Goal: Task Accomplishment & Management: Manage account settings

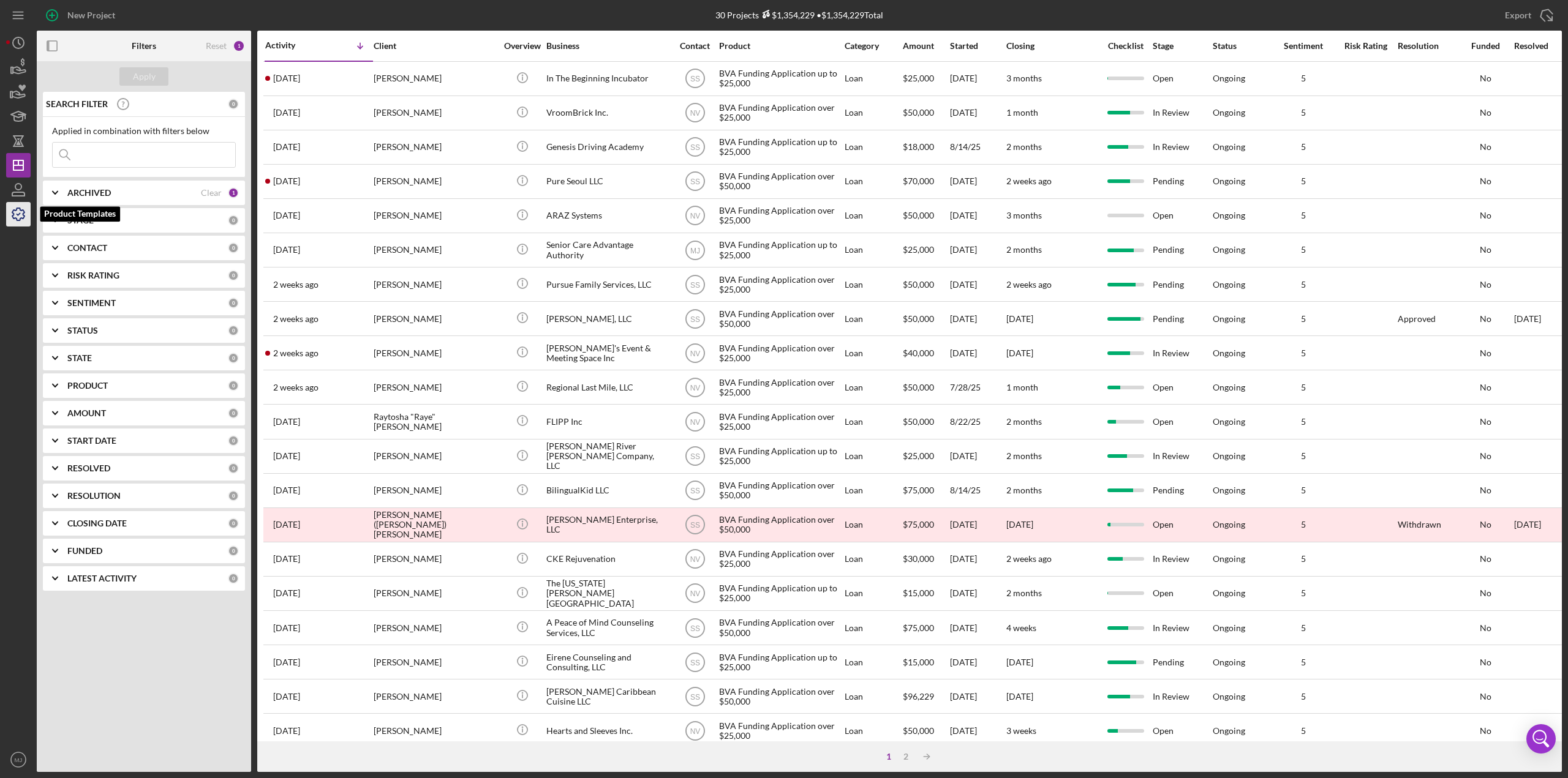
click at [25, 214] on icon "button" at bounding box center [17, 214] width 30 height 30
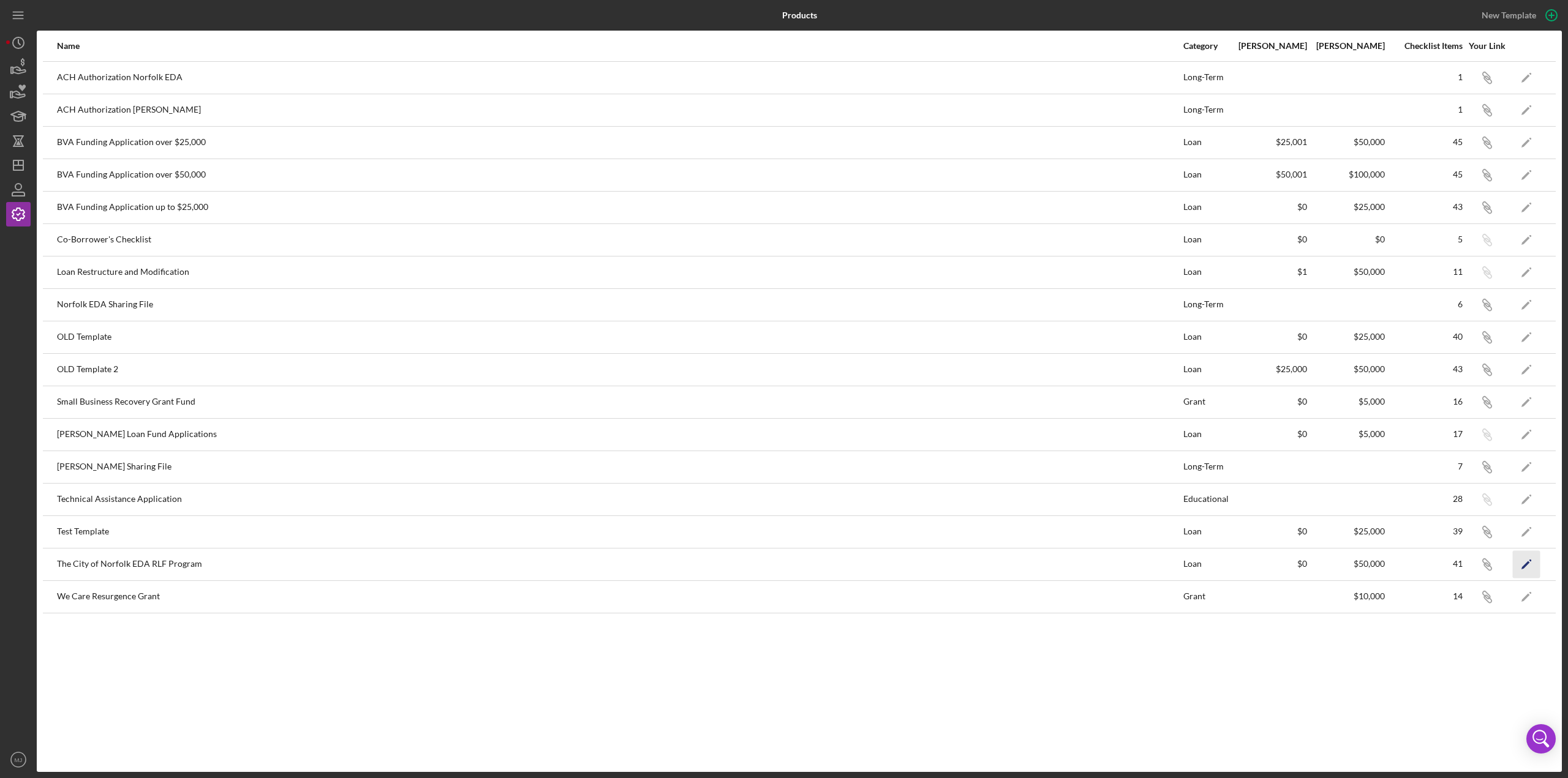
click at [1536, 562] on icon "Icon/Edit" at bounding box center [1527, 564] width 28 height 27
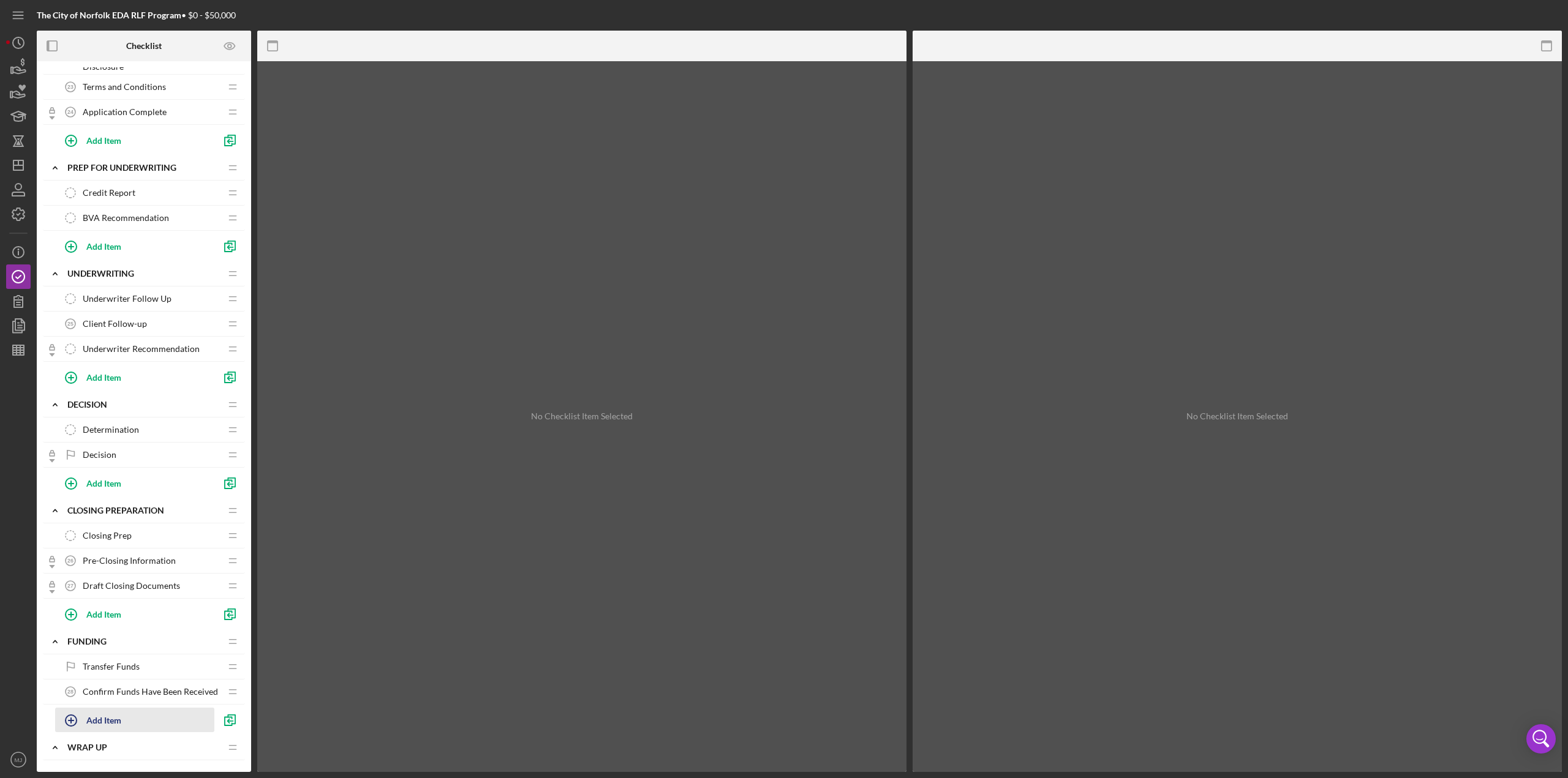
scroll to position [1098, 0]
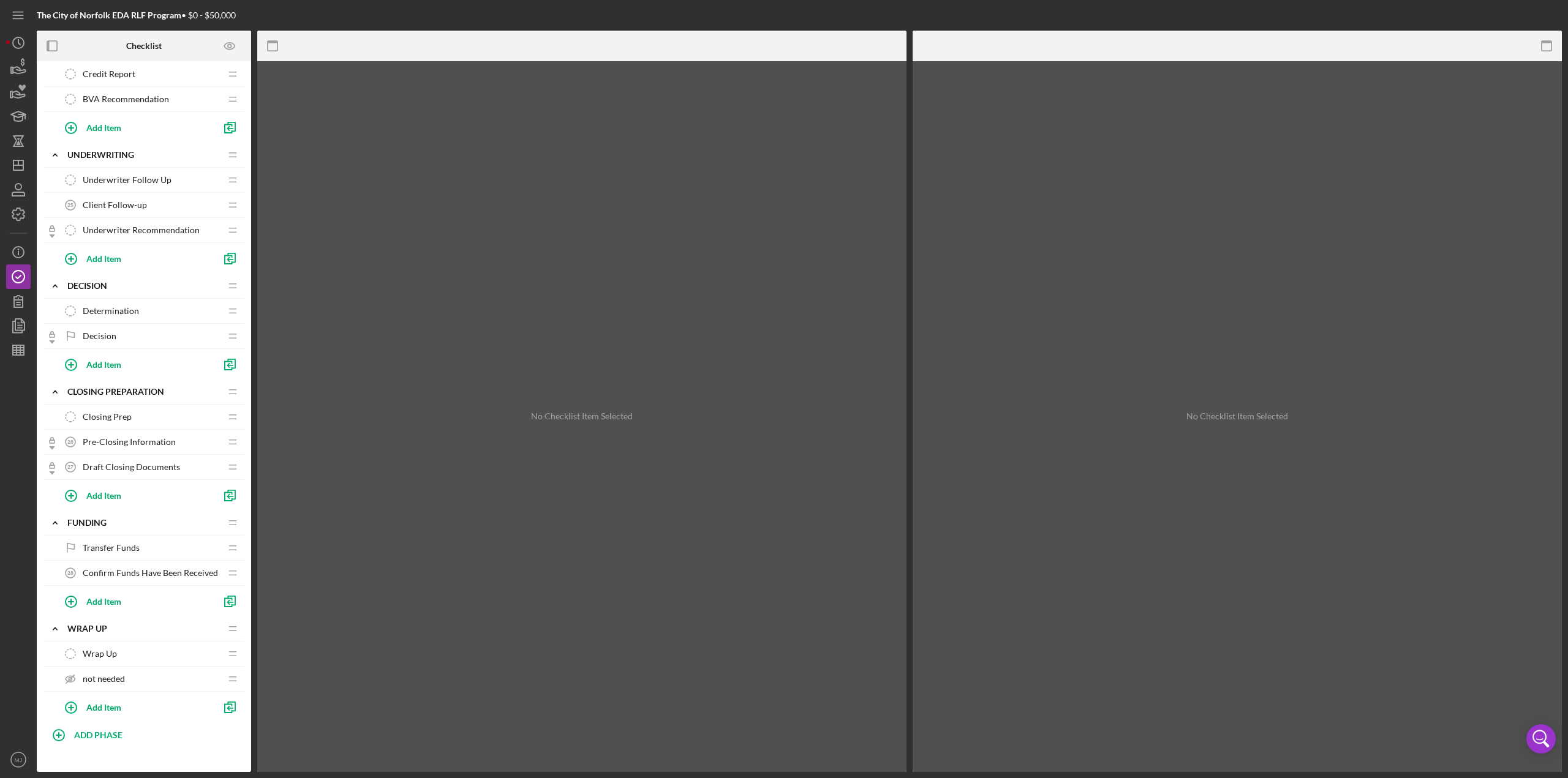
click at [189, 668] on div "not needed not needed" at bounding box center [138, 678] width 162 height 25
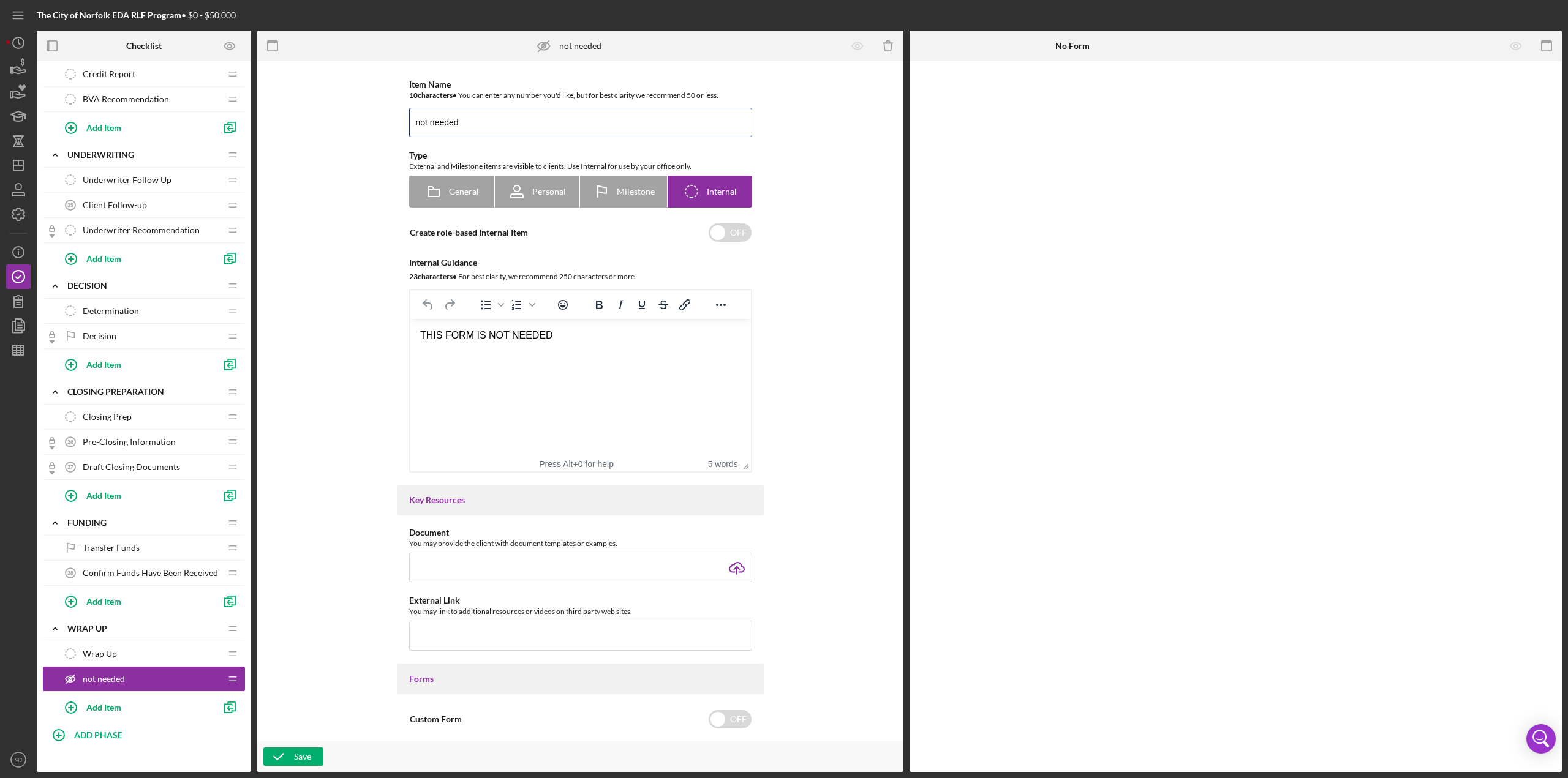
drag, startPoint x: 500, startPoint y: 120, endPoint x: 296, endPoint y: 115, distance: 204.1
click at [298, 115] on div "Item Name 10 character s • You can enter any number you'd like, but for best cl…" at bounding box center [580, 400] width 621 height 668
type input "Application"
drag, startPoint x: 606, startPoint y: 336, endPoint x: 403, endPoint y: 329, distance: 203.1
click at [410, 329] on html "THIS FORM IS NOT NEEDED" at bounding box center [580, 335] width 340 height 33
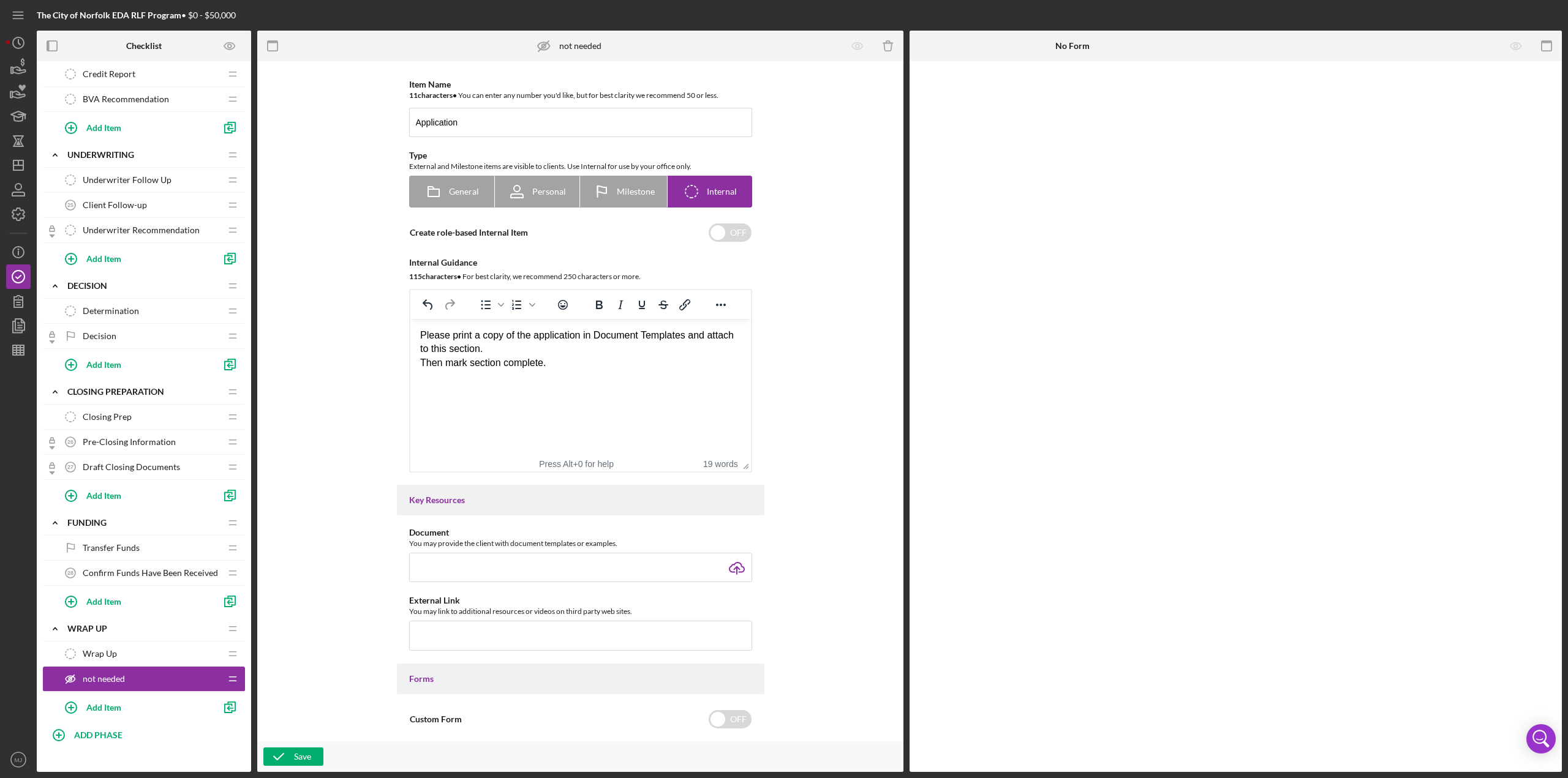
click at [496, 353] on div "Please print a copy of the application in Document Templates and attach to this…" at bounding box center [580, 343] width 321 height 27
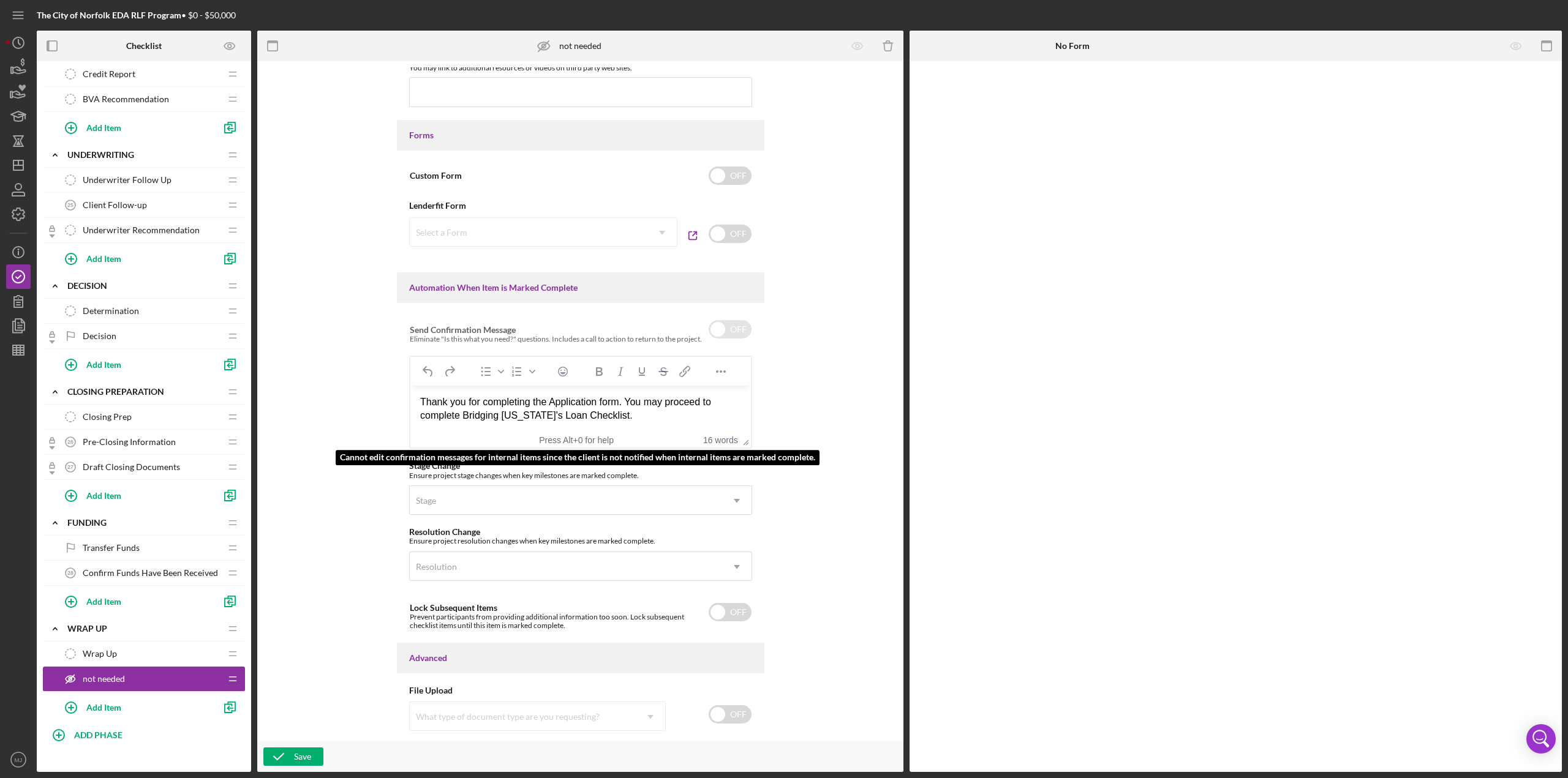
scroll to position [573, 0]
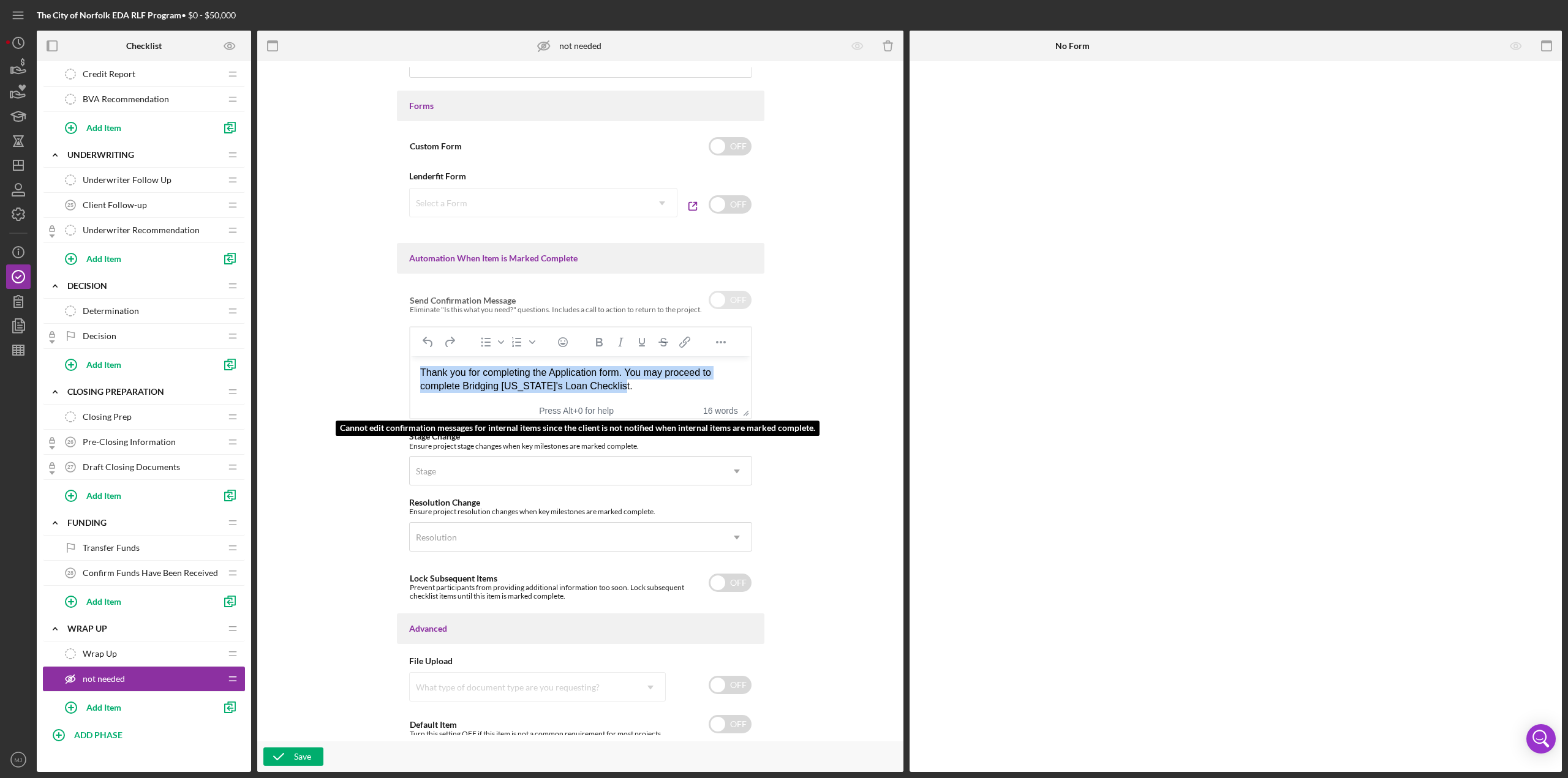
drag, startPoint x: 647, startPoint y: 381, endPoint x: 395, endPoint y: 379, distance: 252.0
click at [410, 379] on html "Thank you for completing the Application form. You may proceed to complete Brid…" at bounding box center [580, 379] width 340 height 47
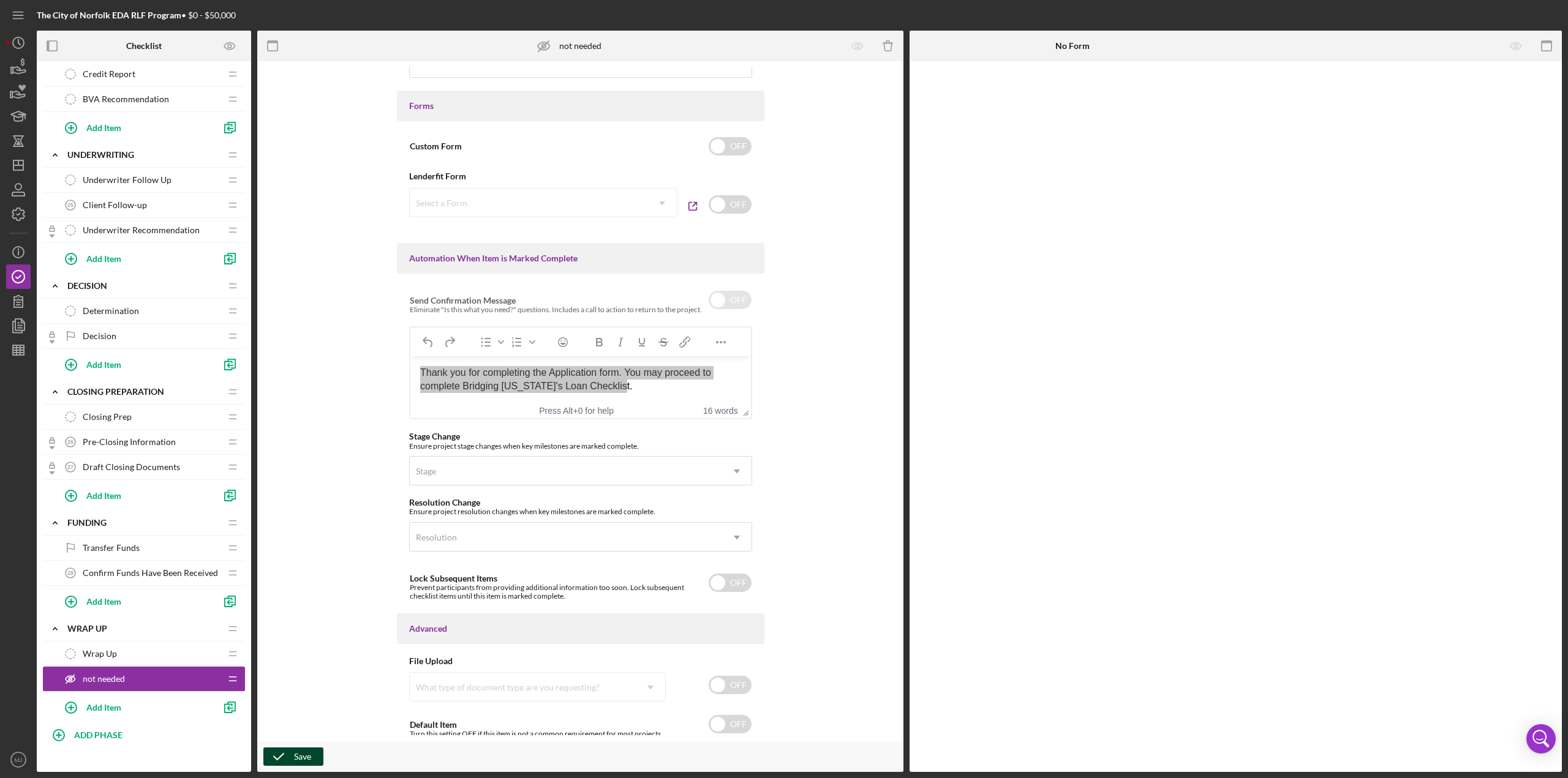
click at [315, 750] on button "Save" at bounding box center [293, 757] width 60 height 18
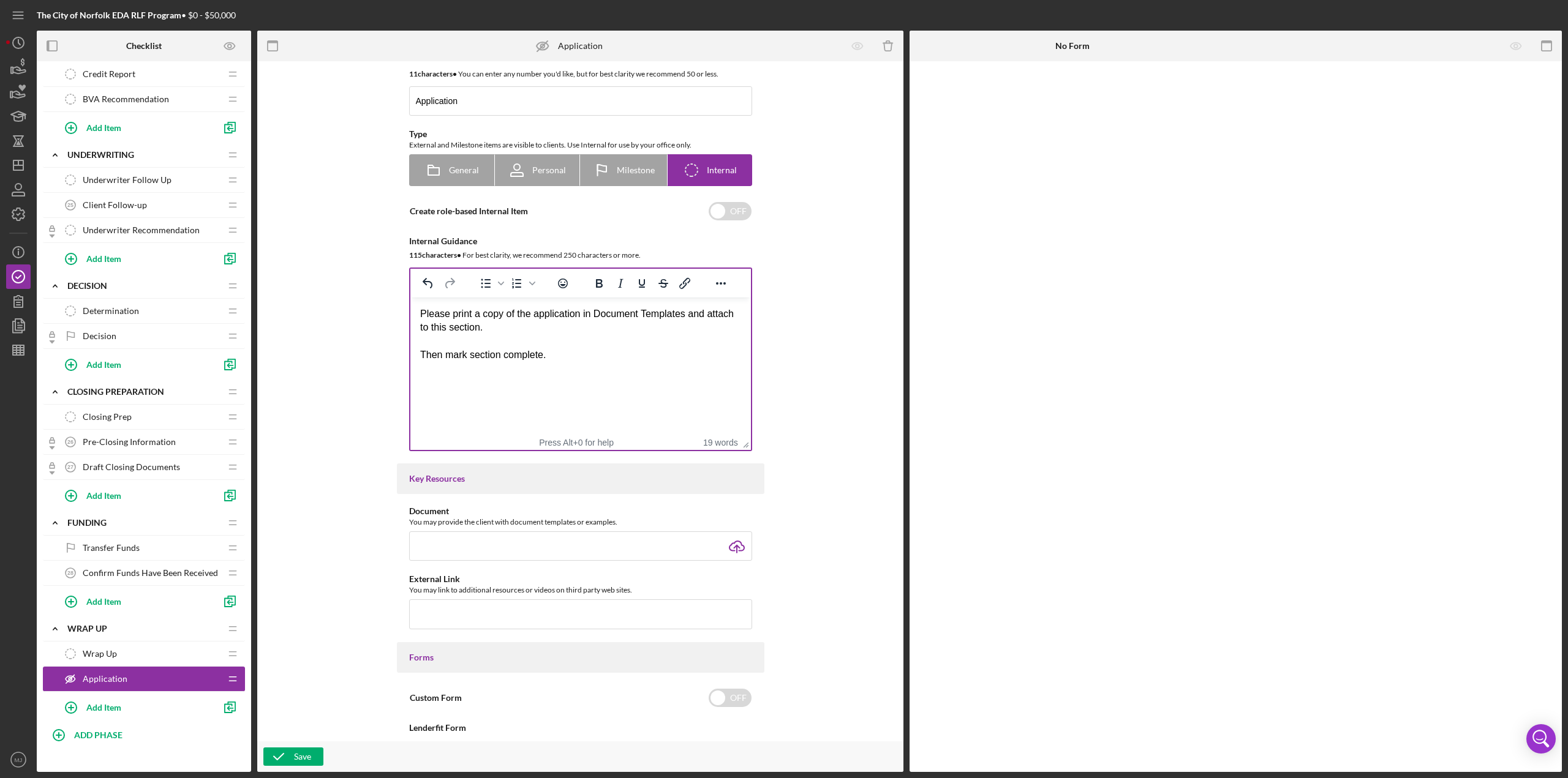
scroll to position [0, 0]
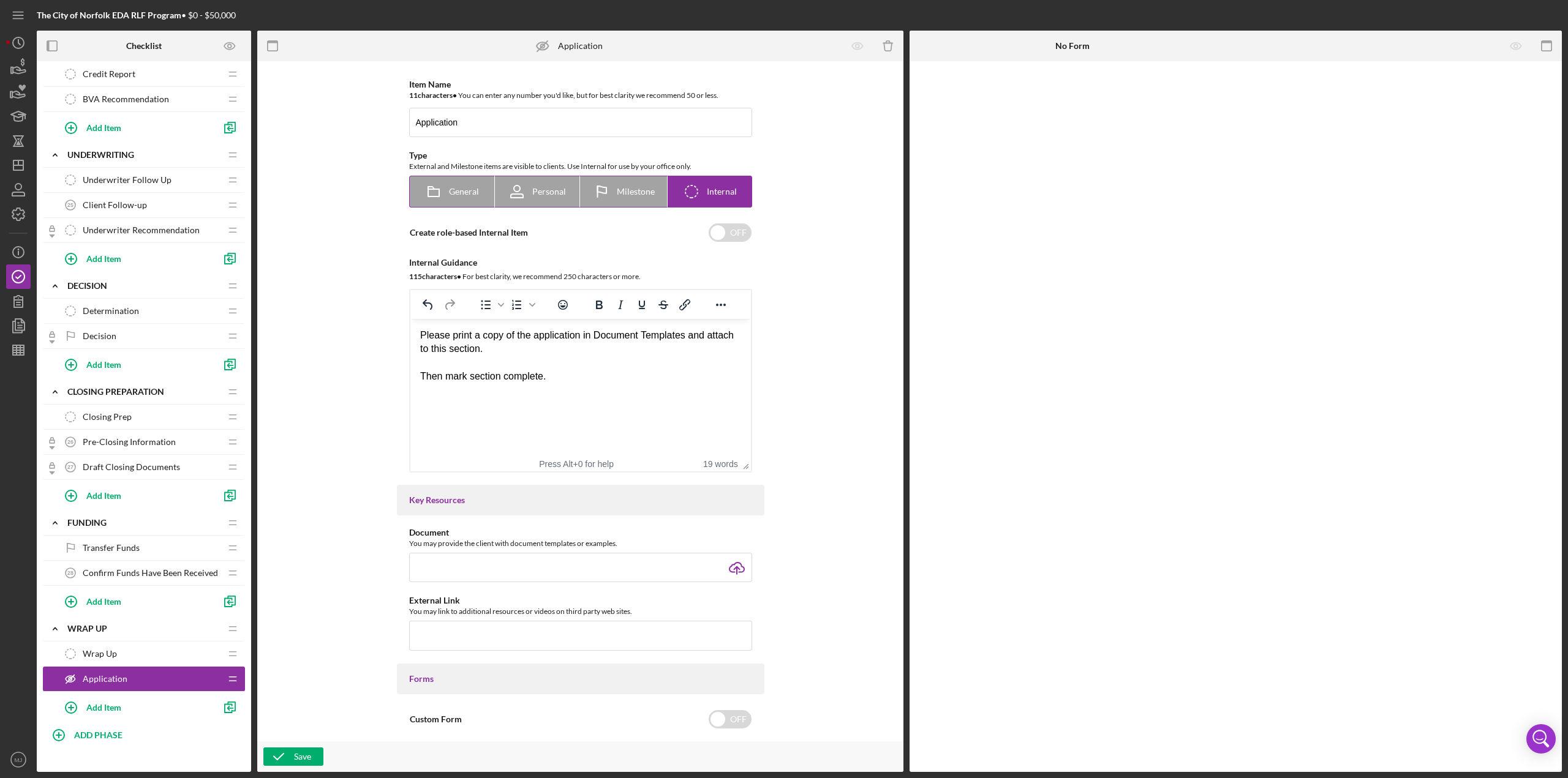
click at [712, 195] on span "Internal" at bounding box center [722, 192] width 30 height 10
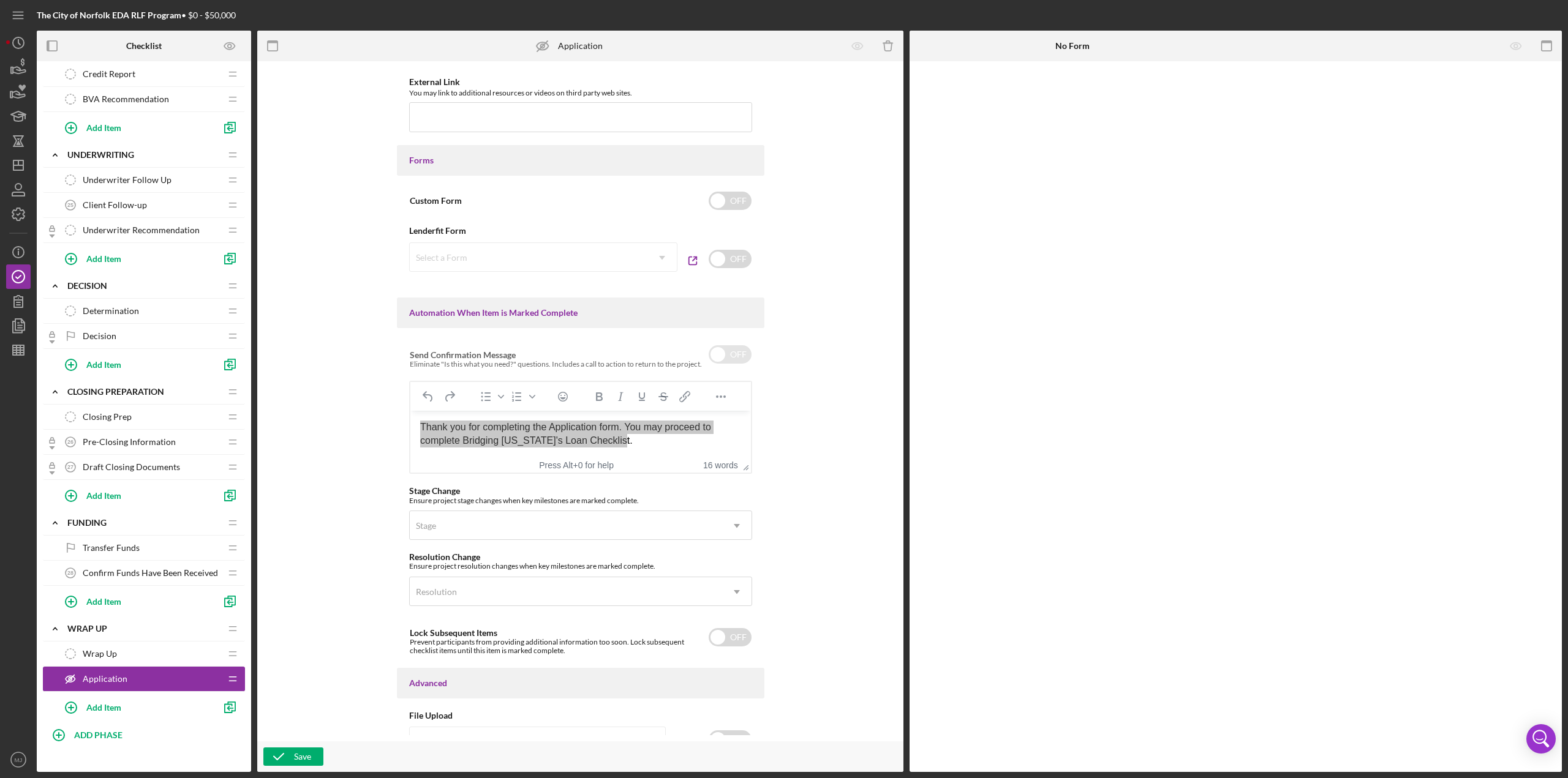
scroll to position [573, 0]
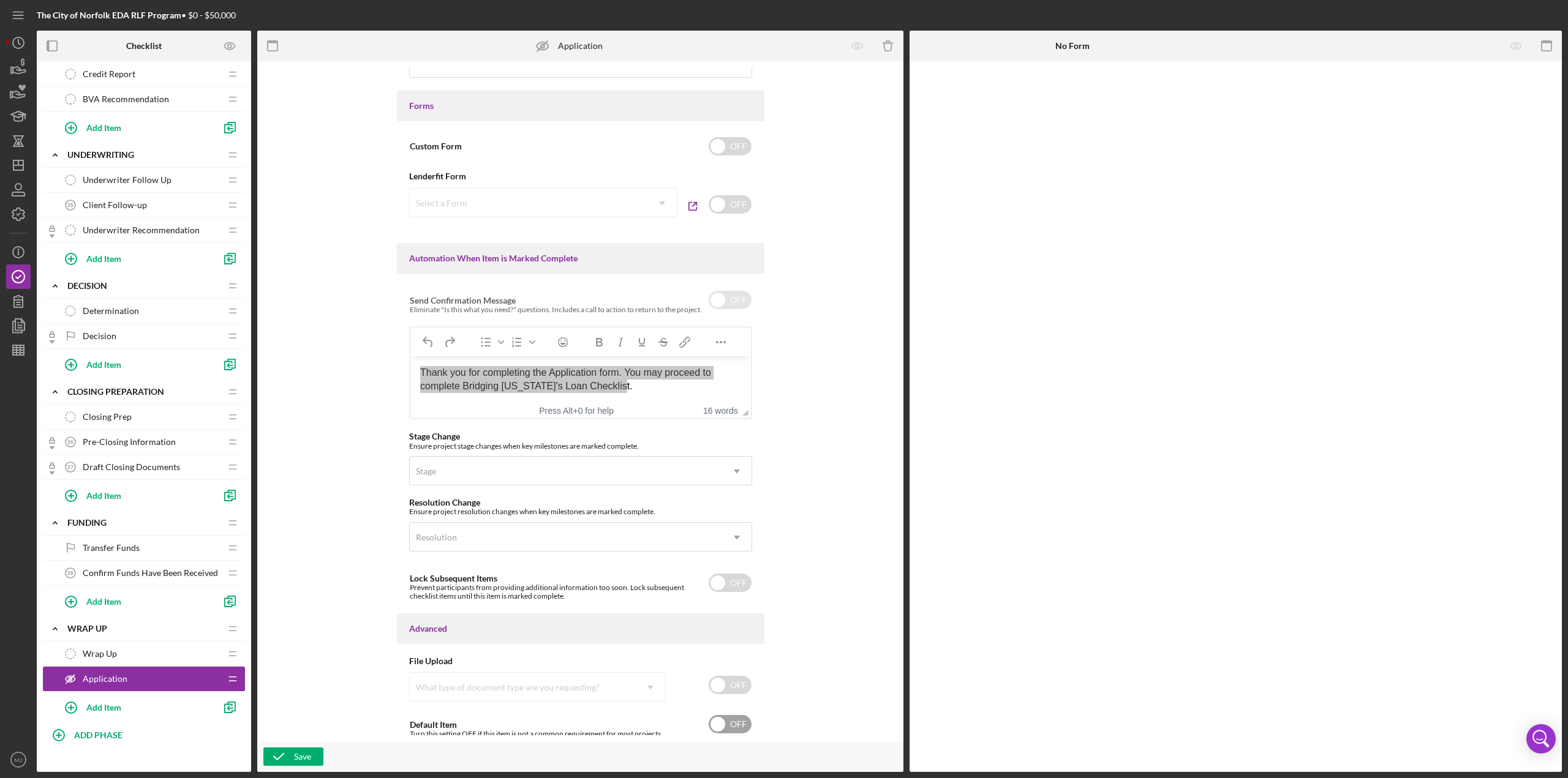
click at [743, 728] on input "checkbox" at bounding box center [730, 724] width 43 height 18
click at [741, 726] on input "checkbox" at bounding box center [730, 724] width 43 height 18
checkbox input "false"
click at [292, 755] on icon "button" at bounding box center [278, 756] width 30 height 30
click at [92, 666] on div "Application Application" at bounding box center [138, 678] width 162 height 25
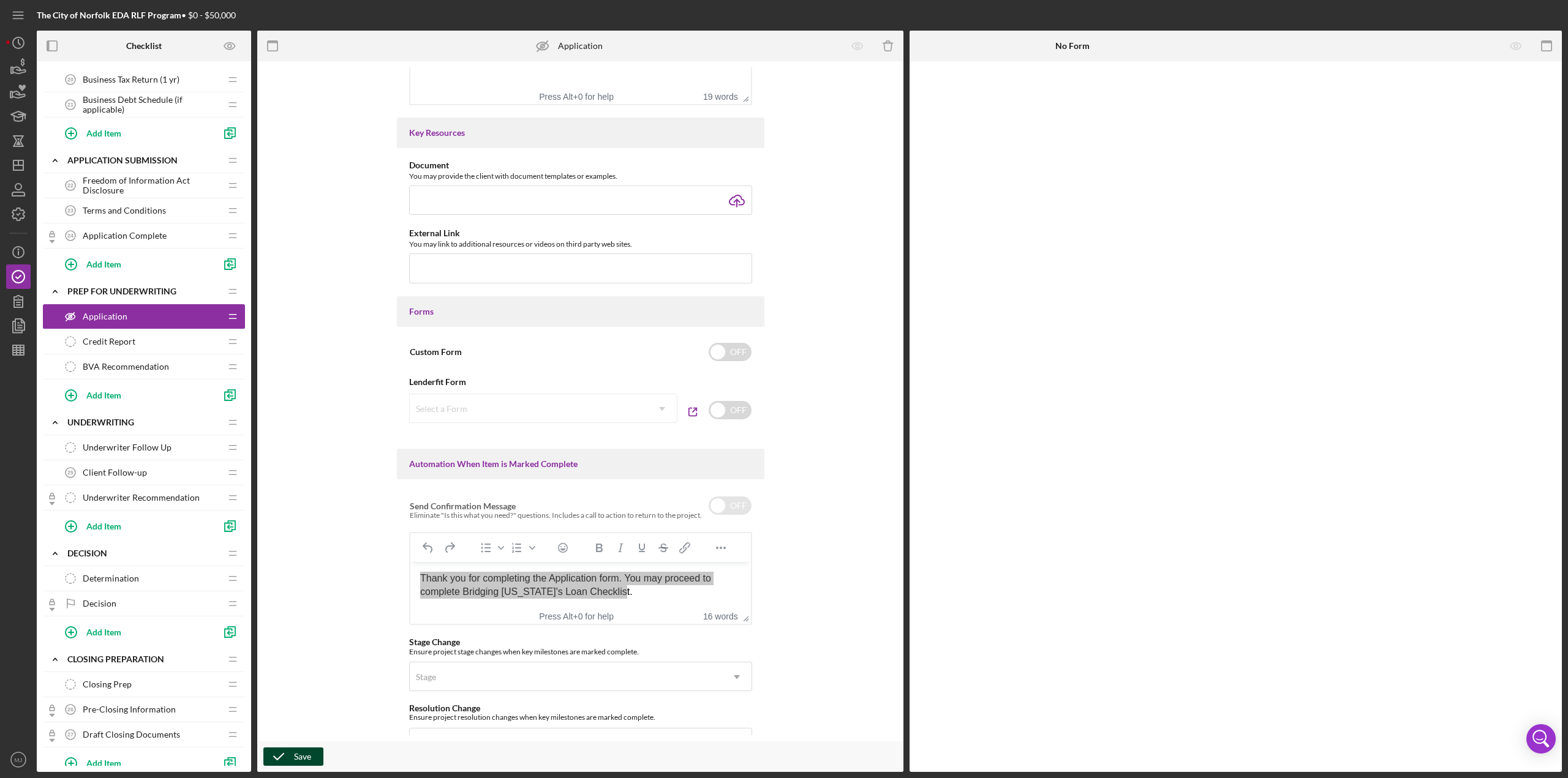
scroll to position [429, 0]
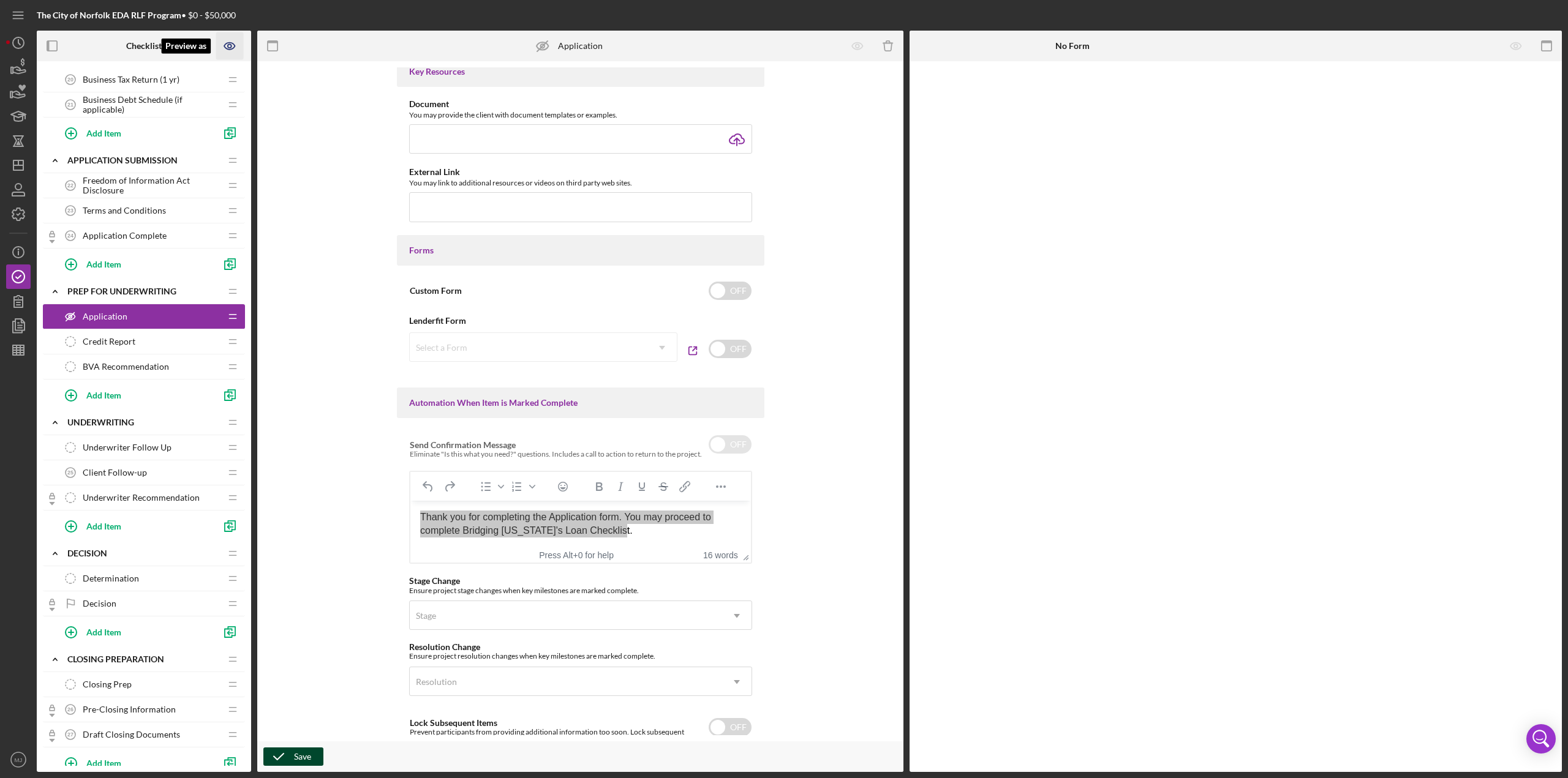
click at [228, 45] on icon "Preview as" at bounding box center [230, 46] width 4 height 4
click at [229, 72] on link "Point of Contact" at bounding box center [234, 81] width 75 height 25
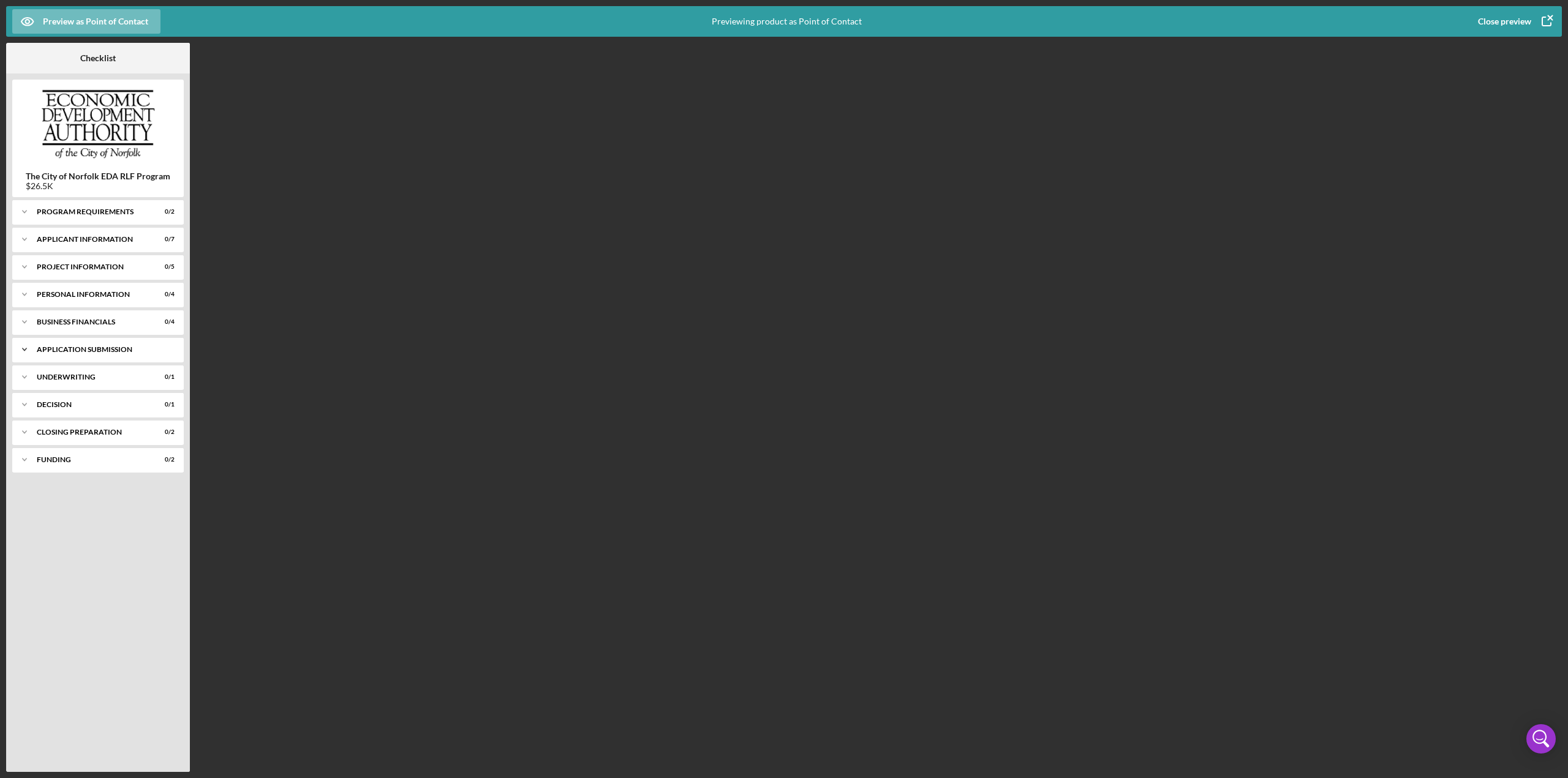
click at [63, 349] on div "Application Submission" at bounding box center [103, 349] width 132 height 7
click at [55, 16] on div "Preview as Point of Contact" at bounding box center [95, 21] width 105 height 25
click at [1488, 19] on div "Close preview" at bounding box center [1505, 21] width 53 height 25
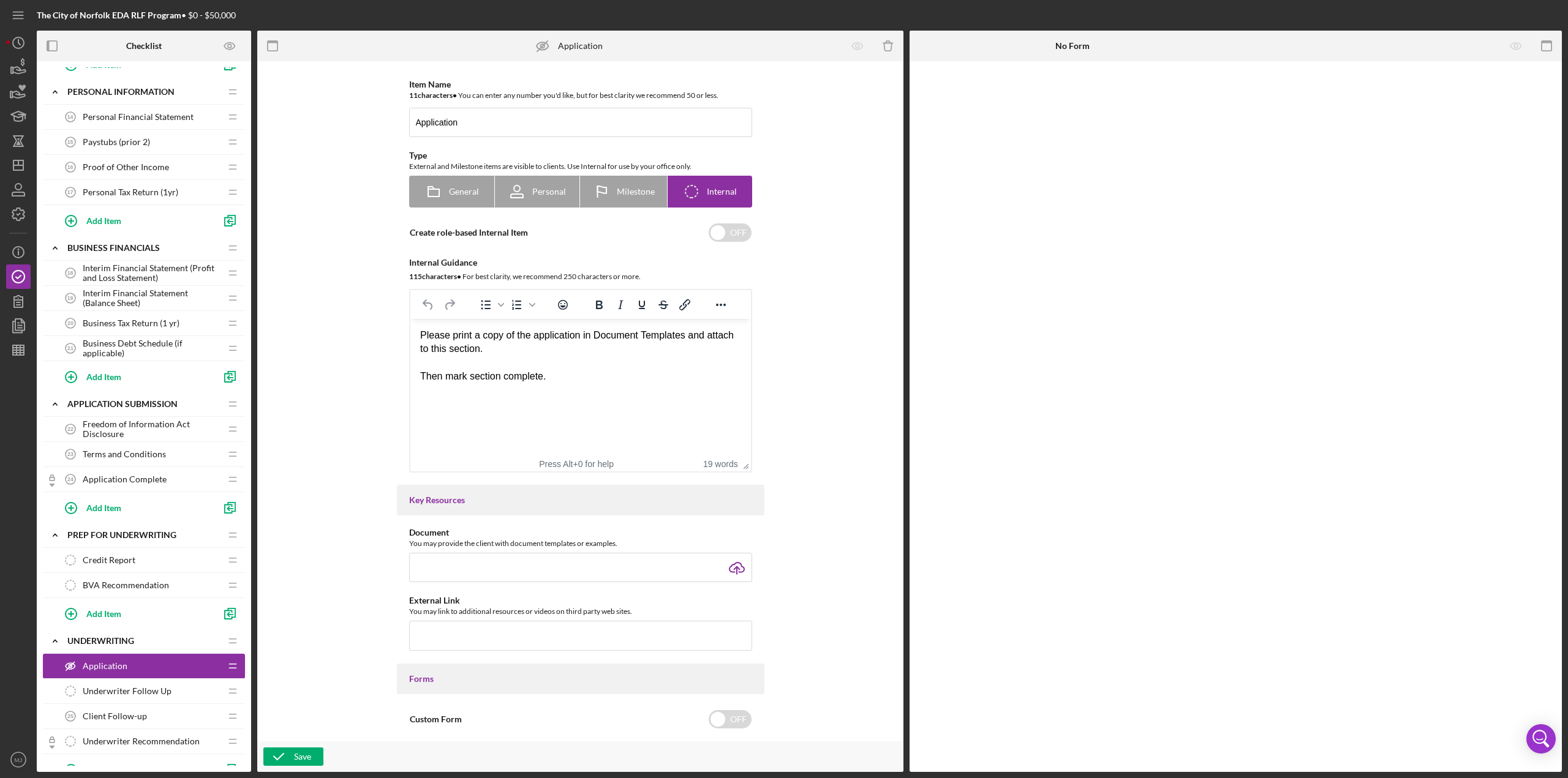
click at [554, 43] on icon "Application" at bounding box center [542, 45] width 30 height 30
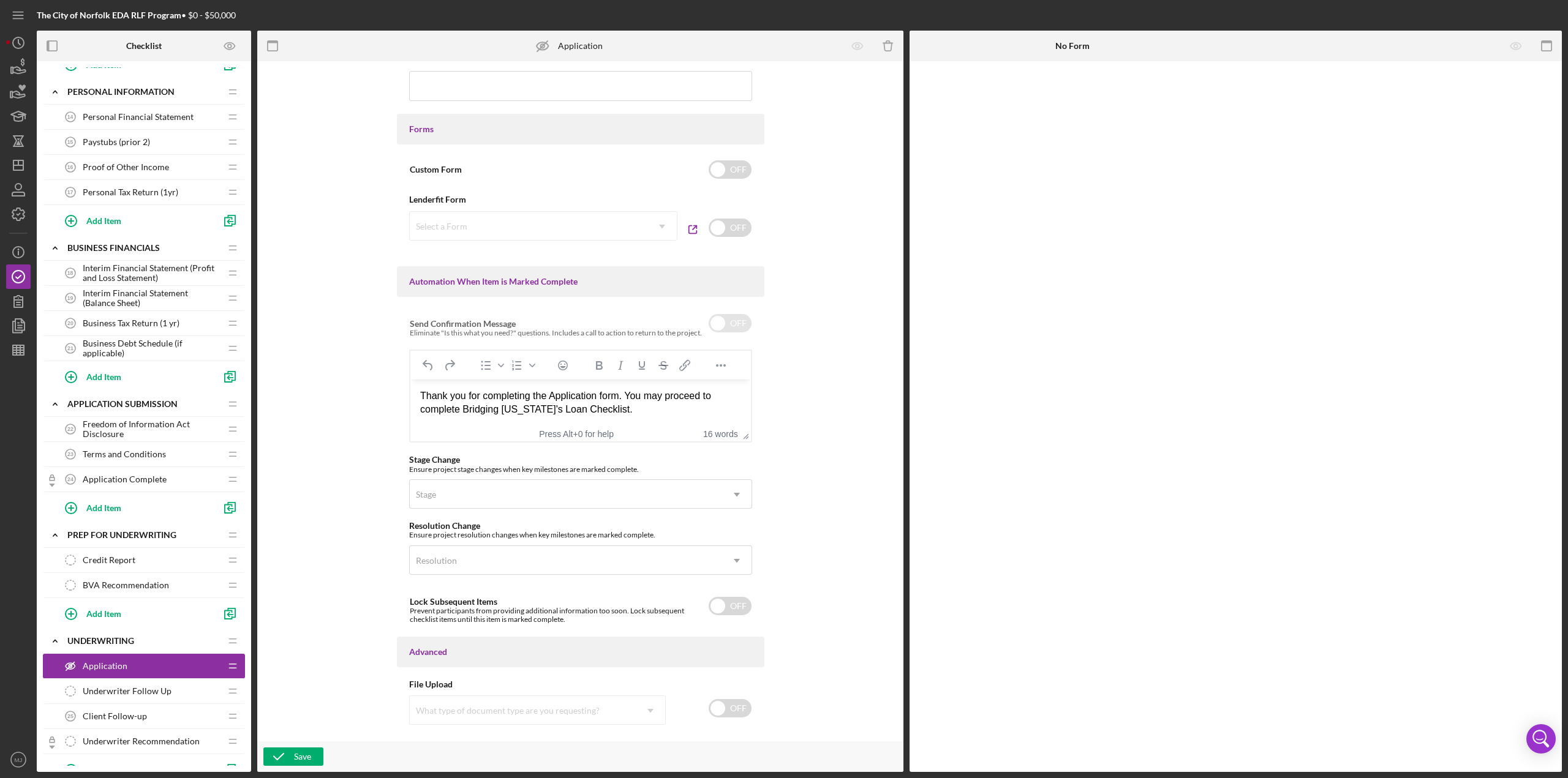
scroll to position [573, 0]
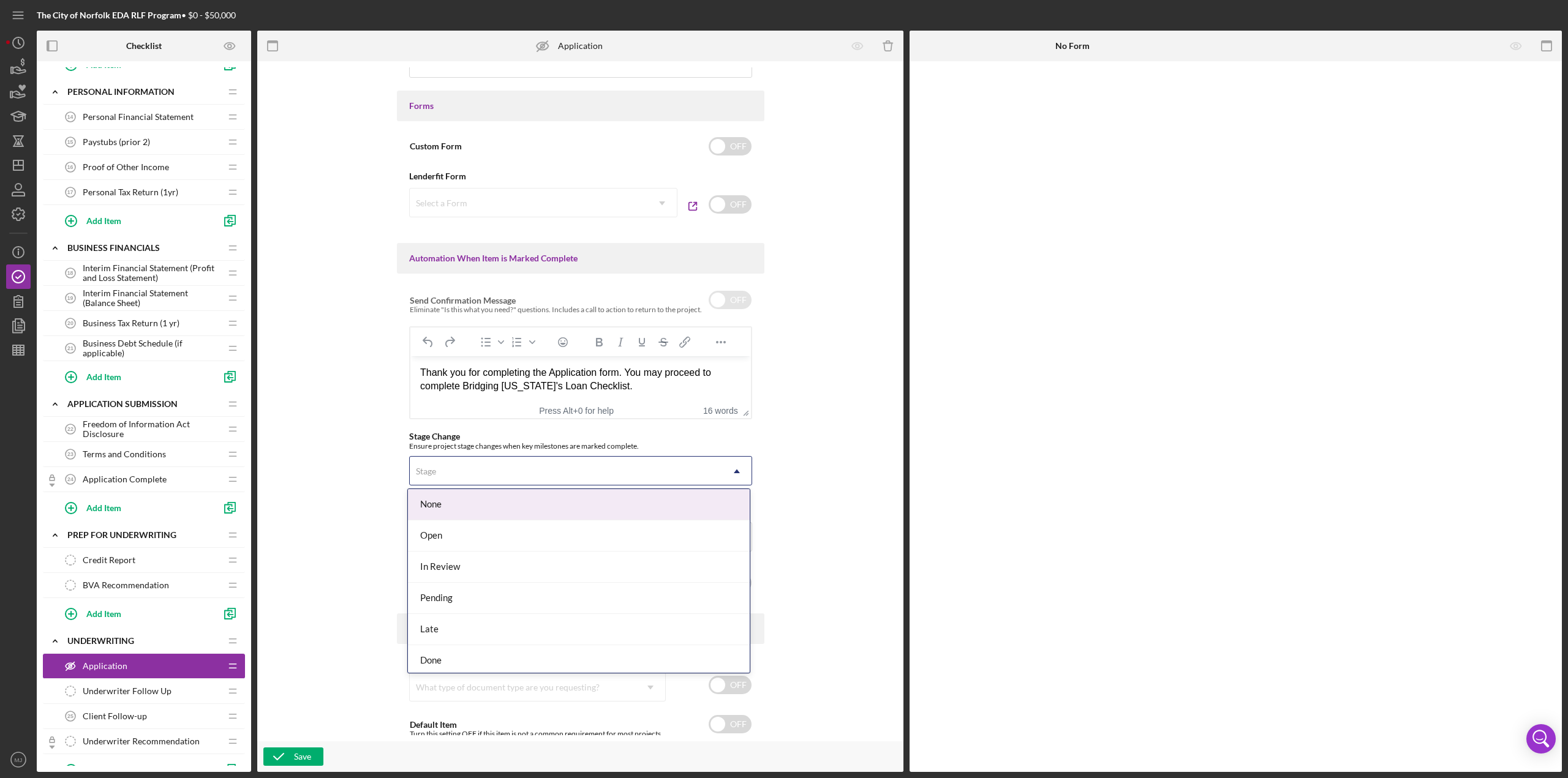
click at [499, 473] on div "Stage" at bounding box center [566, 471] width 313 height 28
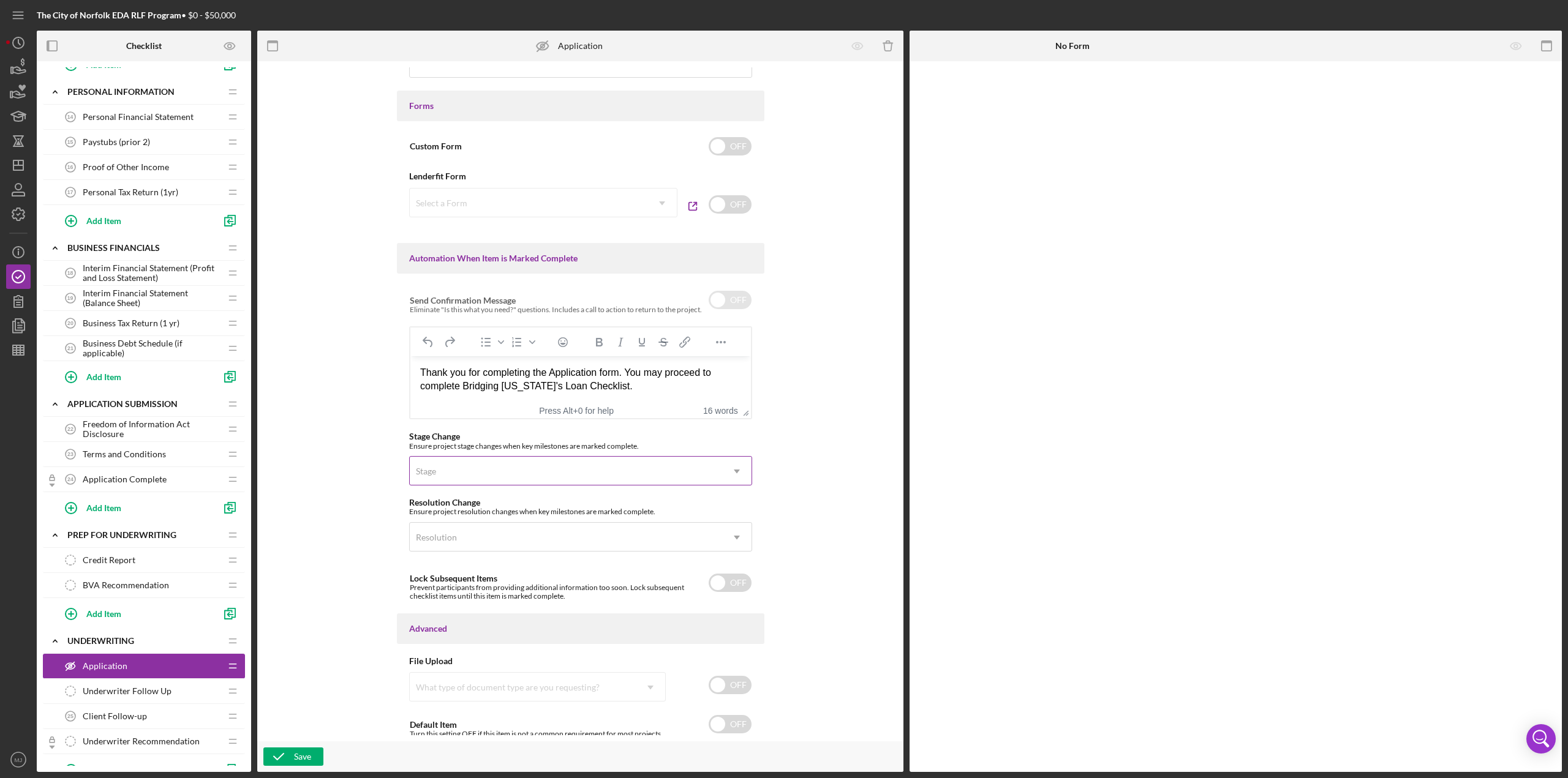
click at [499, 473] on div "Stage" at bounding box center [566, 471] width 313 height 28
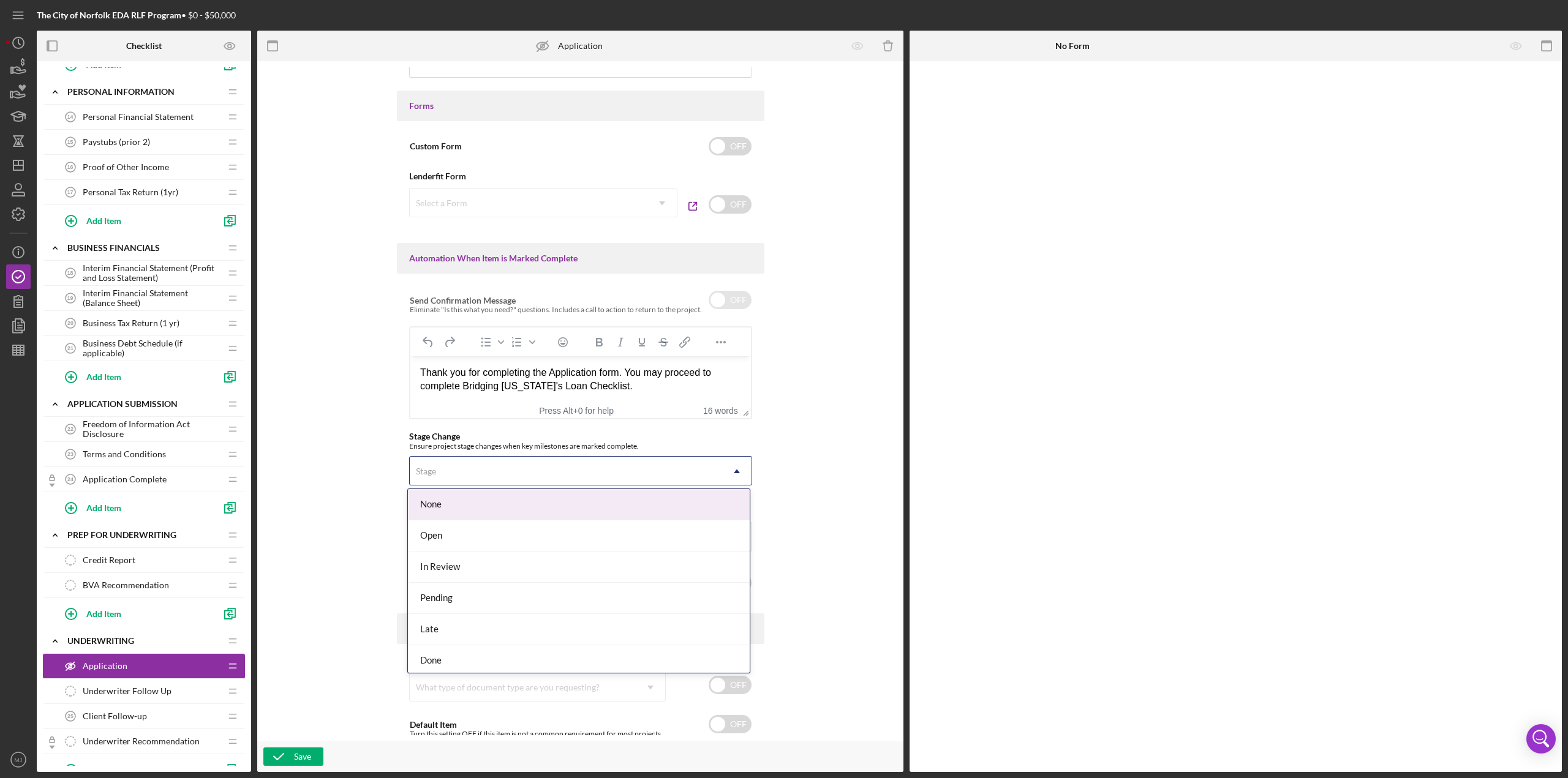
click at [499, 473] on div "Stage" at bounding box center [566, 471] width 313 height 28
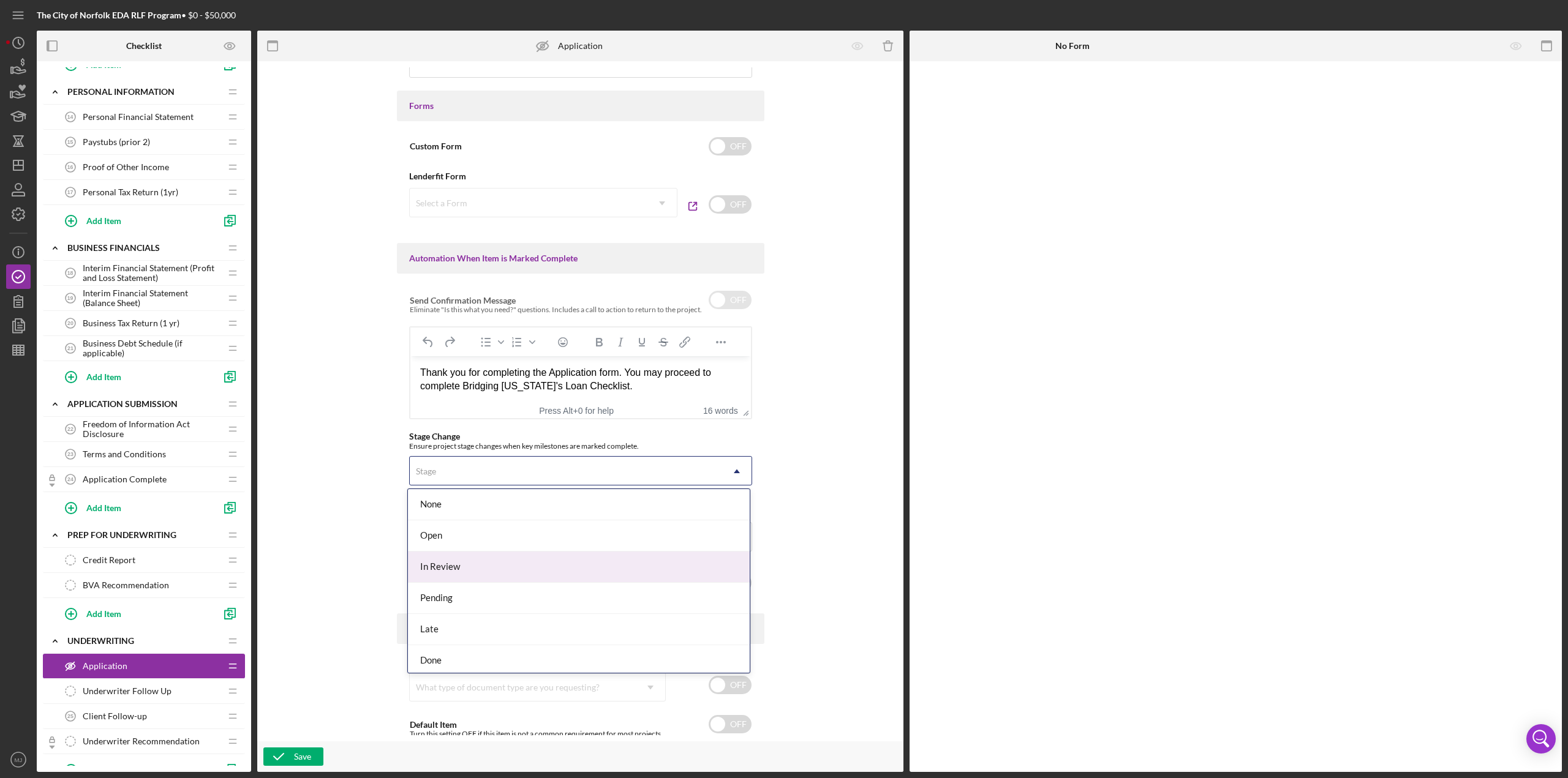
click at [494, 577] on div "In Review" at bounding box center [579, 567] width 342 height 31
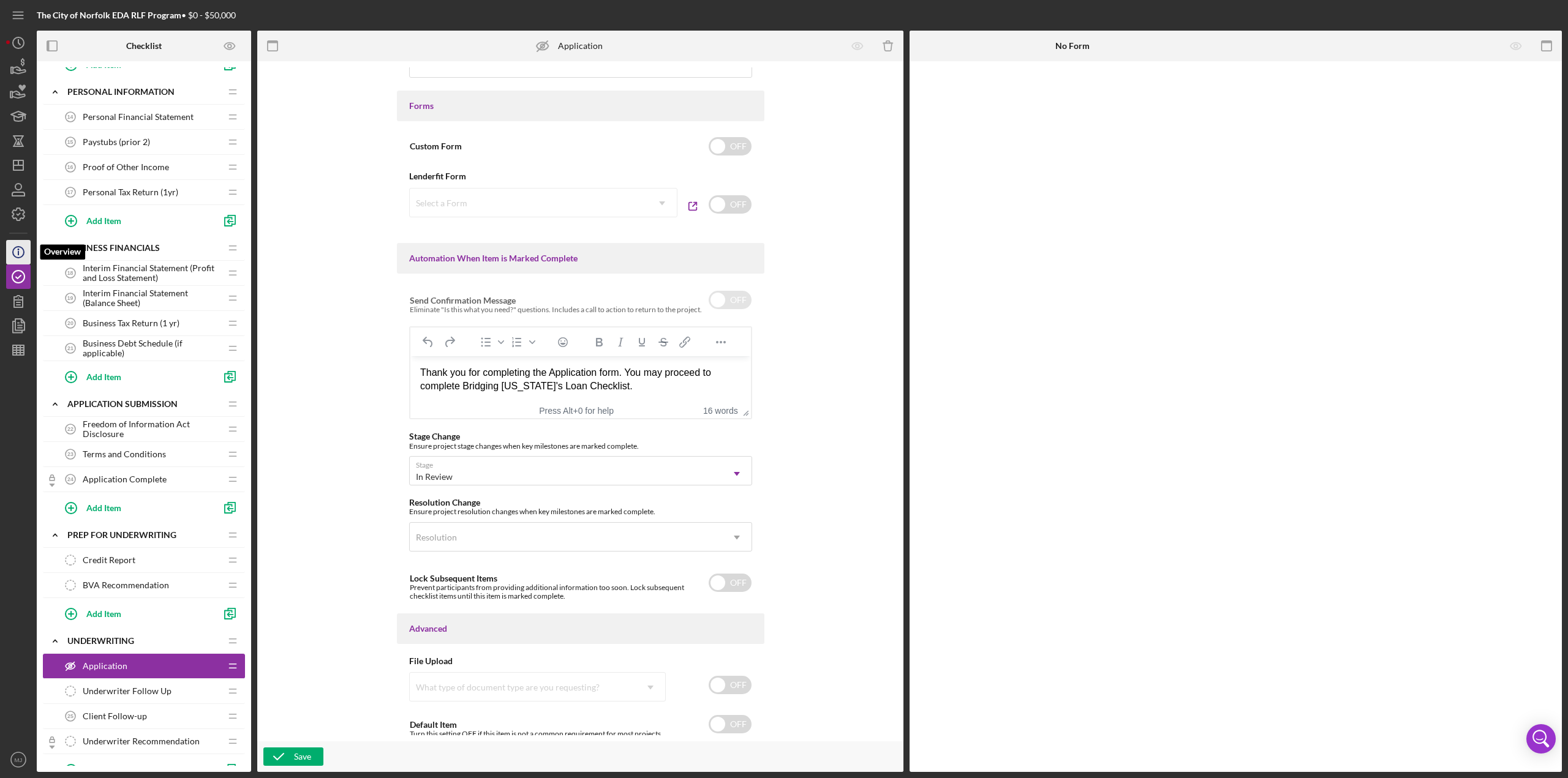
click at [17, 249] on icon "button" at bounding box center [18, 249] width 2 height 2
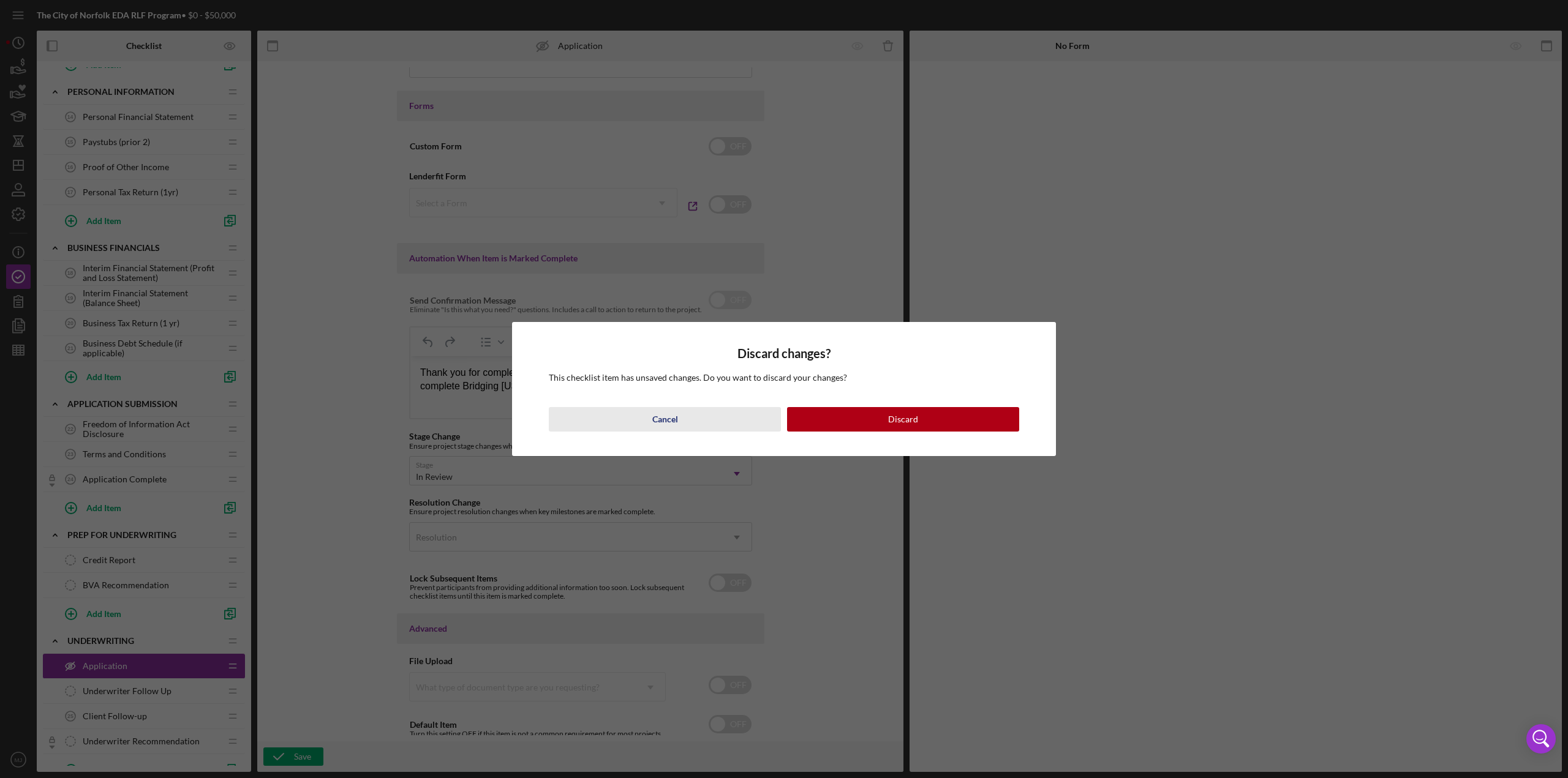
click at [688, 417] on button "Cancel" at bounding box center [665, 419] width 232 height 25
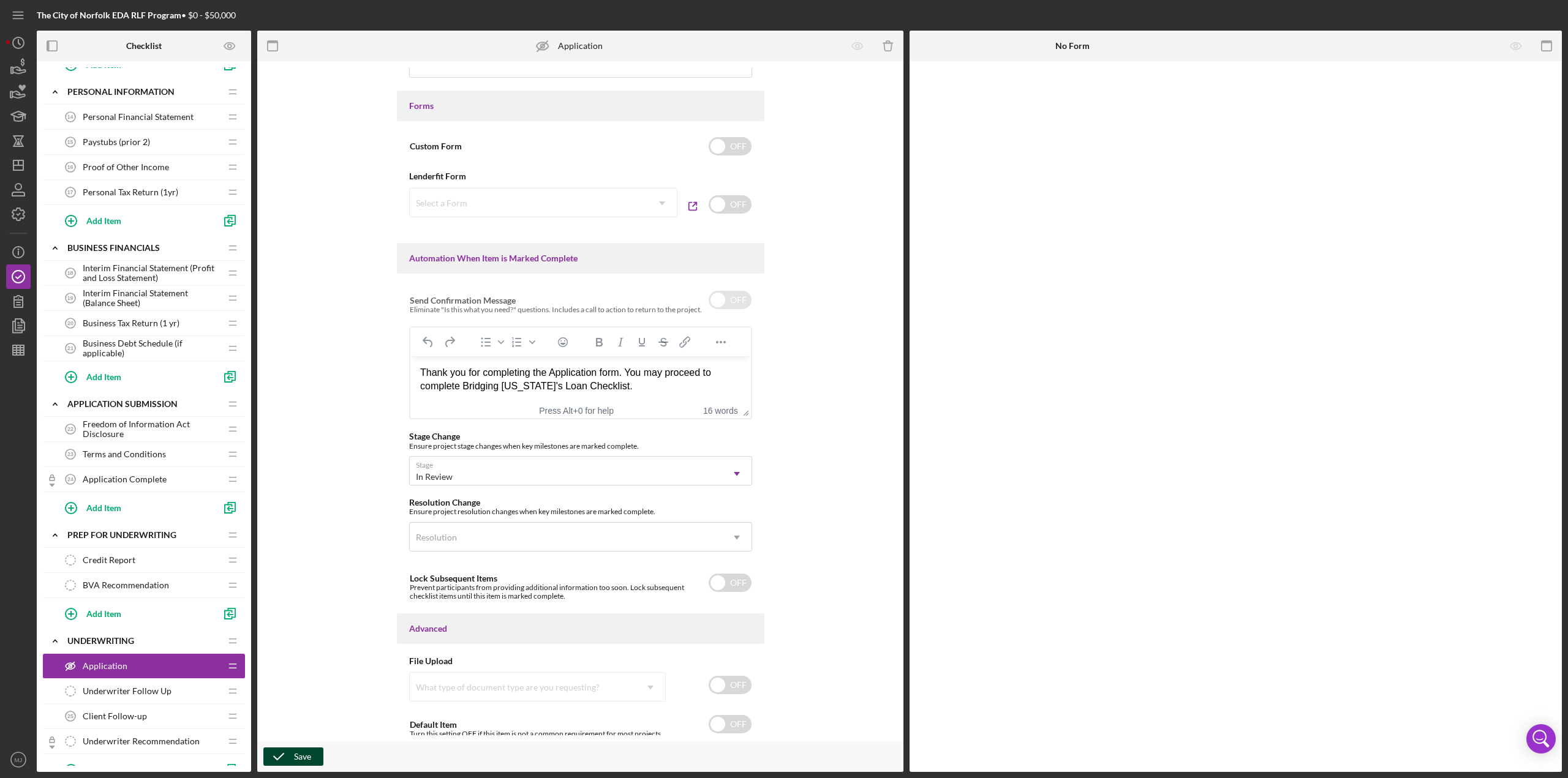
click at [302, 752] on div "Save" at bounding box center [303, 757] width 17 height 18
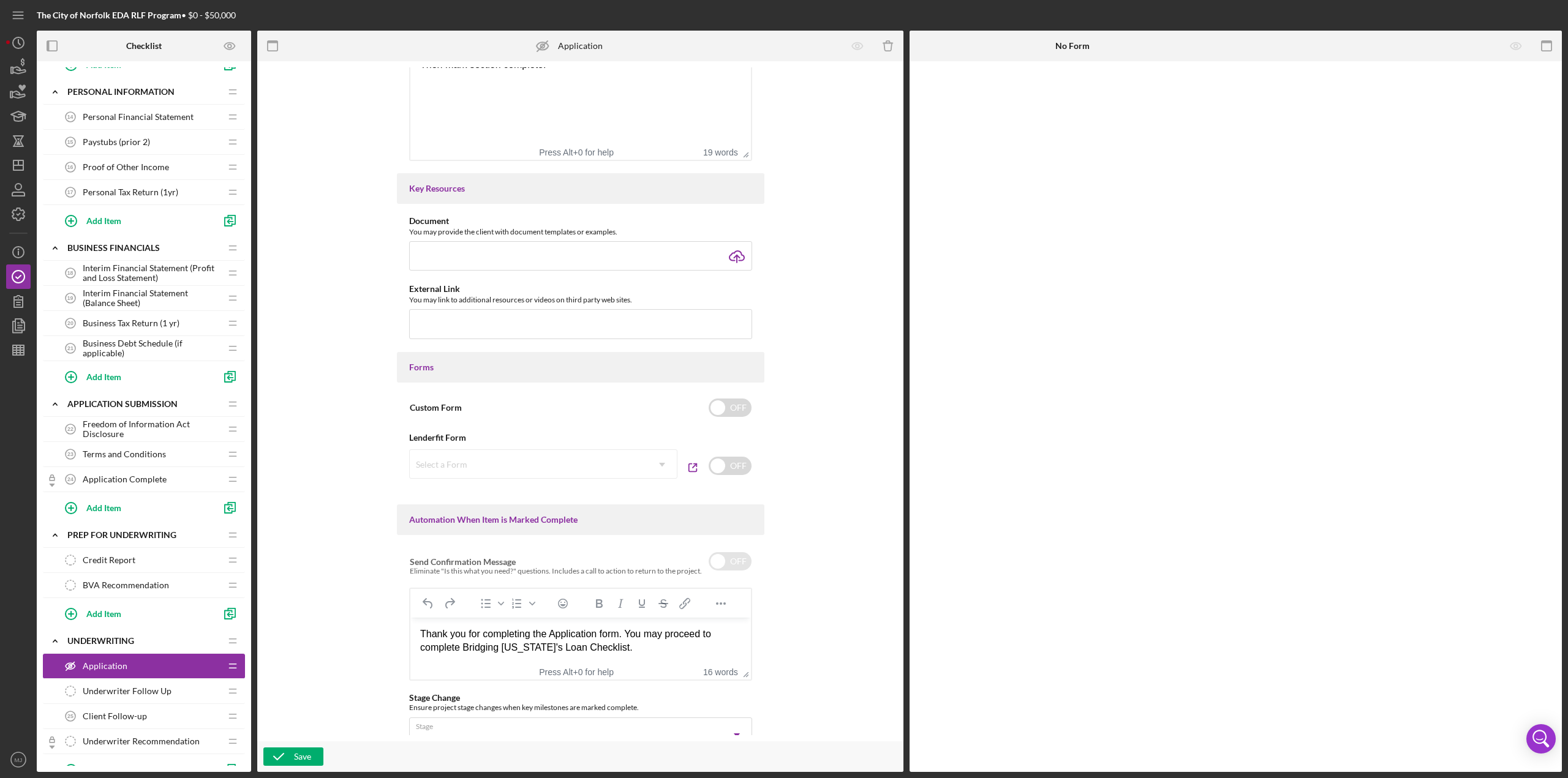
scroll to position [205, 0]
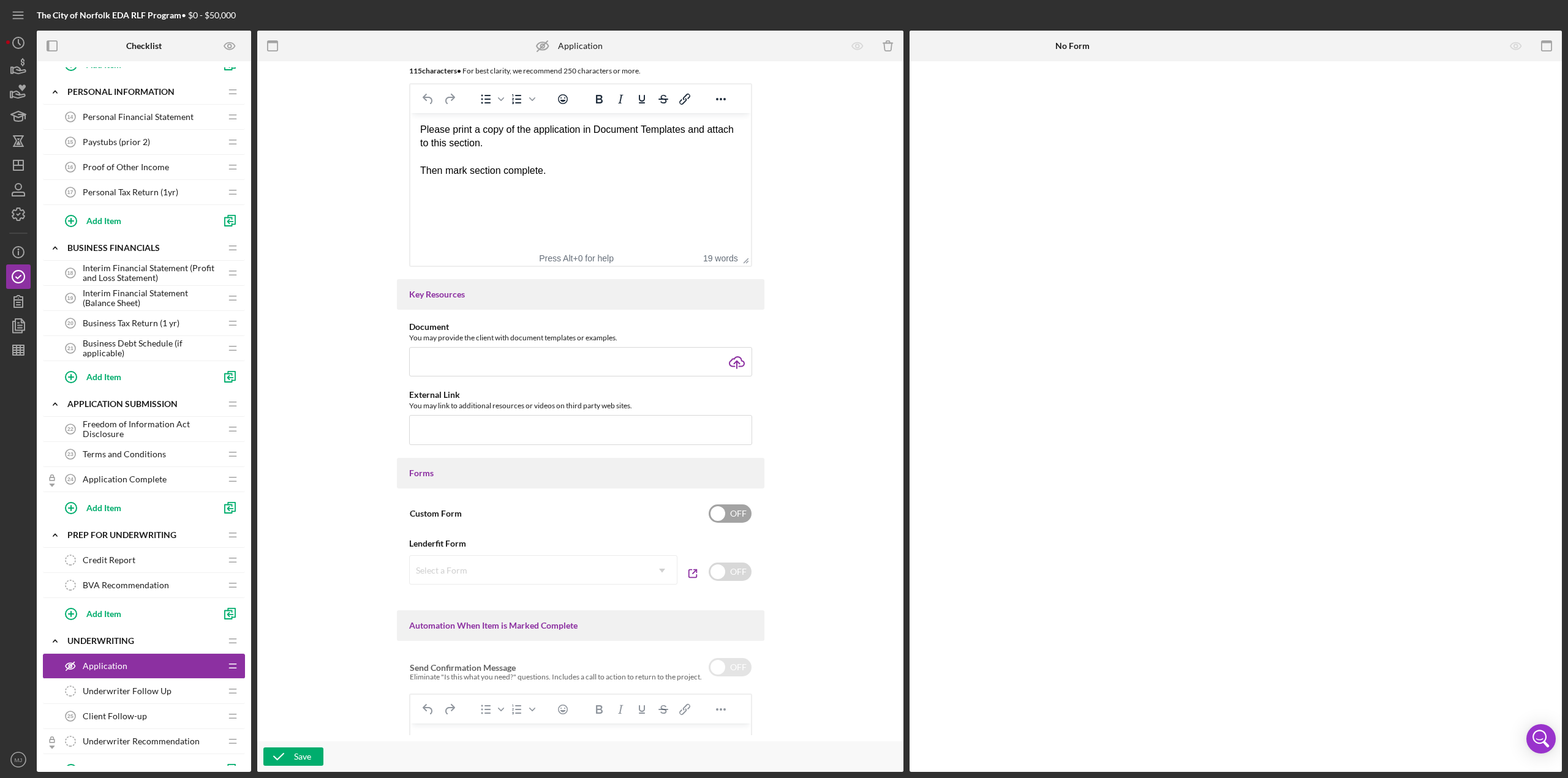
click at [728, 511] on input "checkbox" at bounding box center [730, 513] width 43 height 18
click at [1441, 98] on icon "Icon/Delete" at bounding box center [1442, 96] width 28 height 27
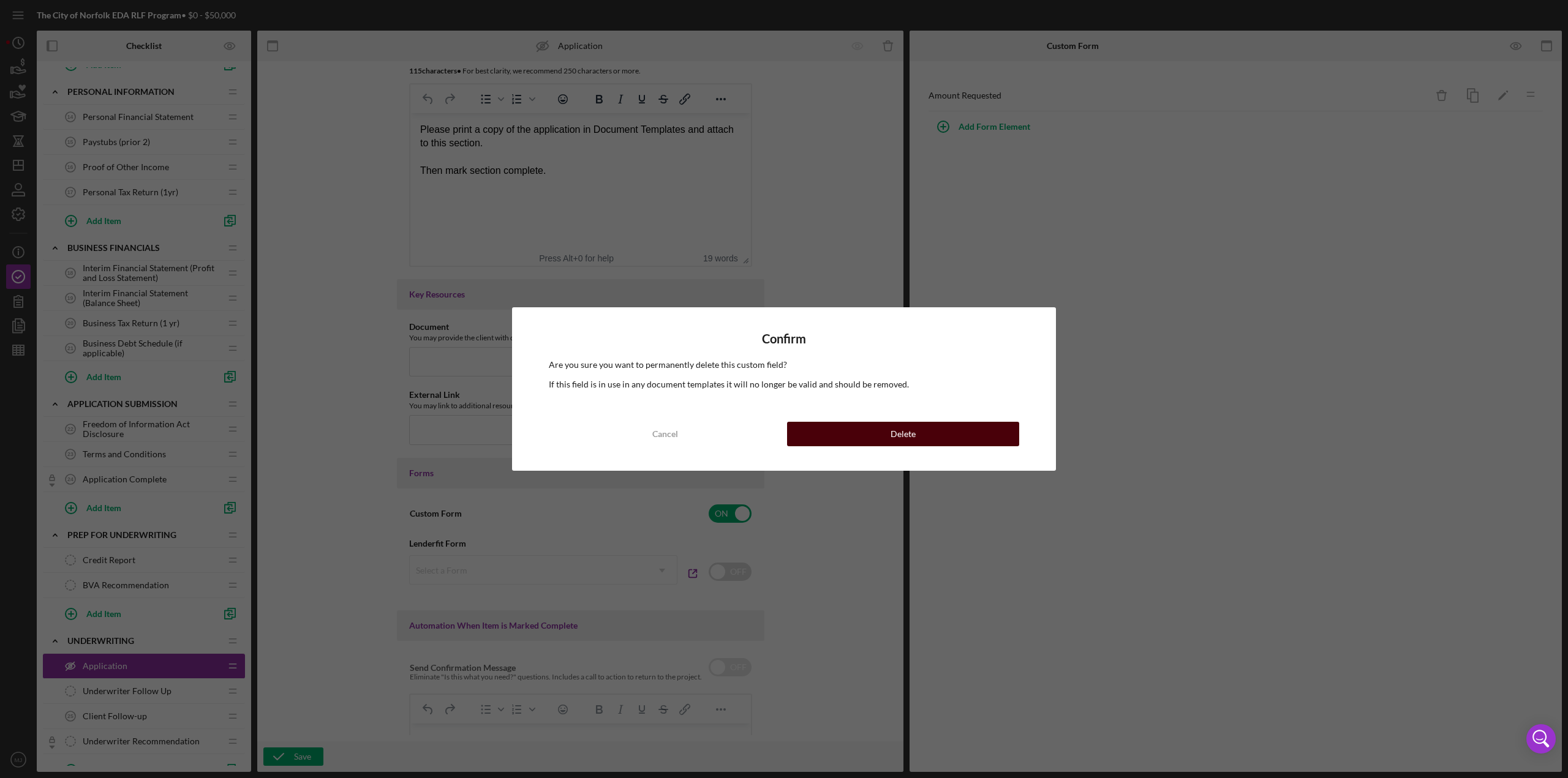
click at [944, 431] on button "Delete" at bounding box center [902, 433] width 232 height 25
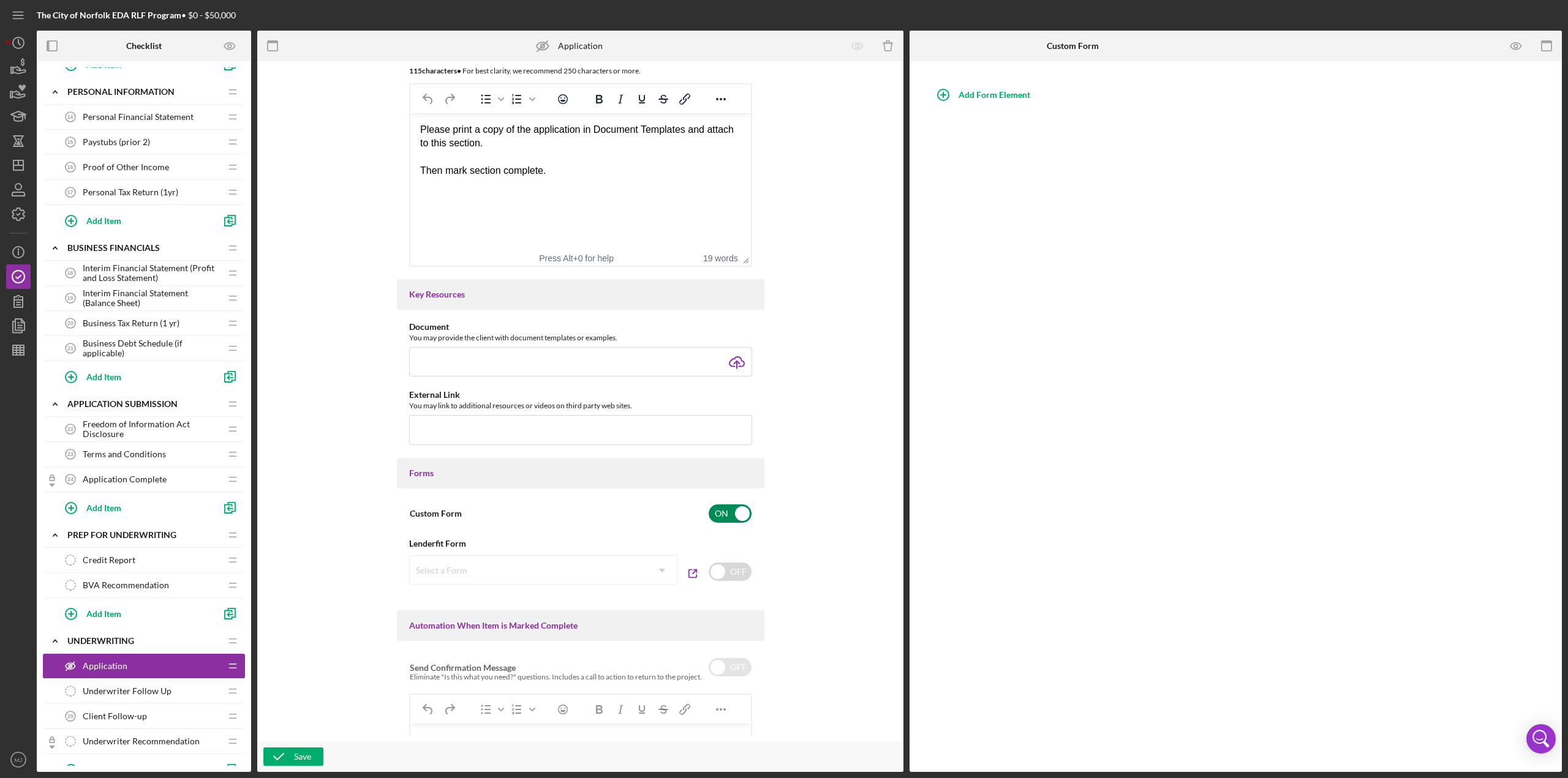
click at [724, 517] on input "checkbox" at bounding box center [730, 513] width 43 height 18
checkbox input "false"
click at [287, 761] on icon "button" at bounding box center [278, 756] width 30 height 30
click at [19, 320] on icon "button" at bounding box center [17, 325] width 30 height 30
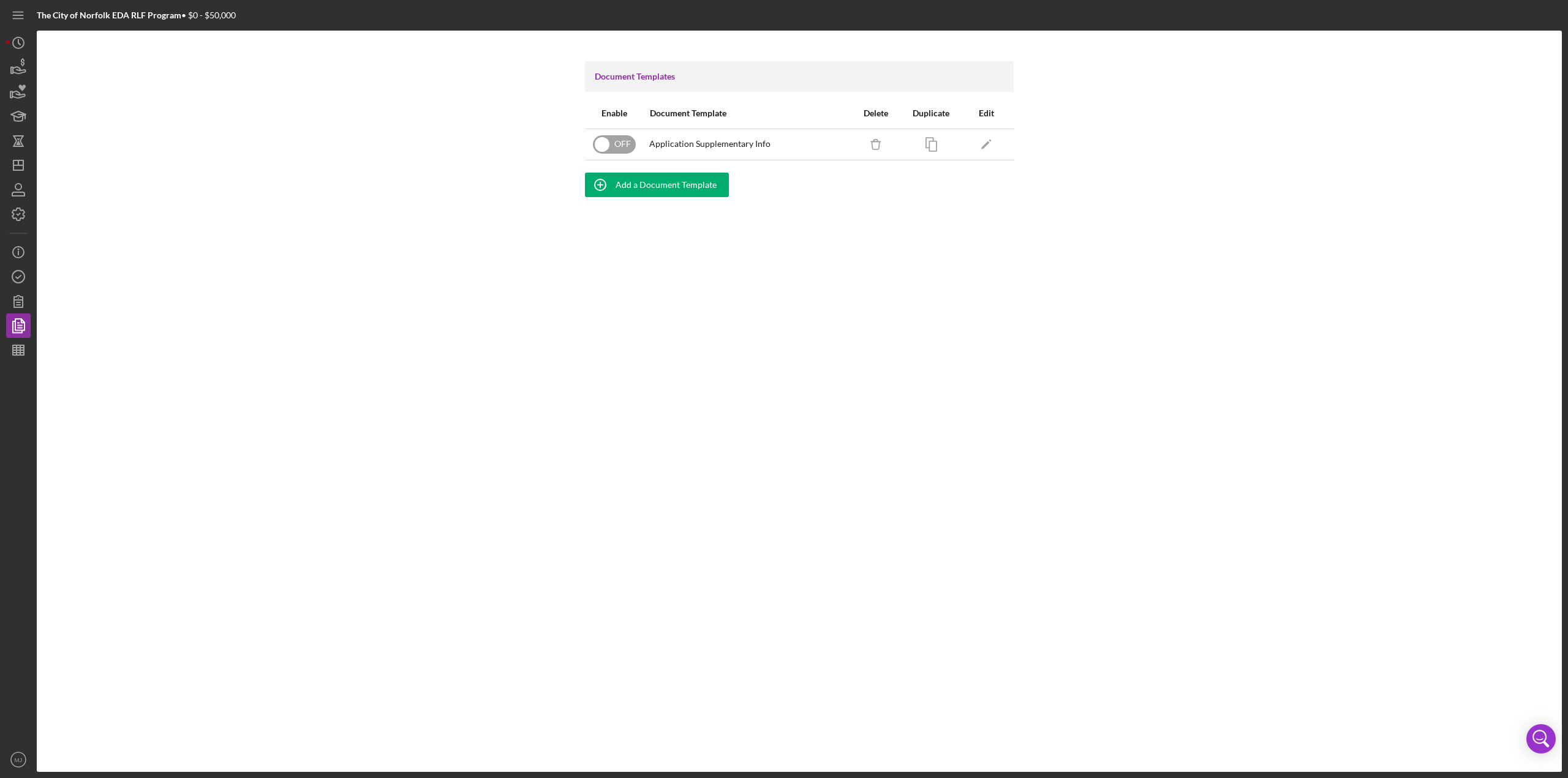
click at [621, 141] on input "checkbox" at bounding box center [614, 145] width 43 height 18
checkbox input "true"
click at [17, 268] on icon "button" at bounding box center [17, 276] width 30 height 30
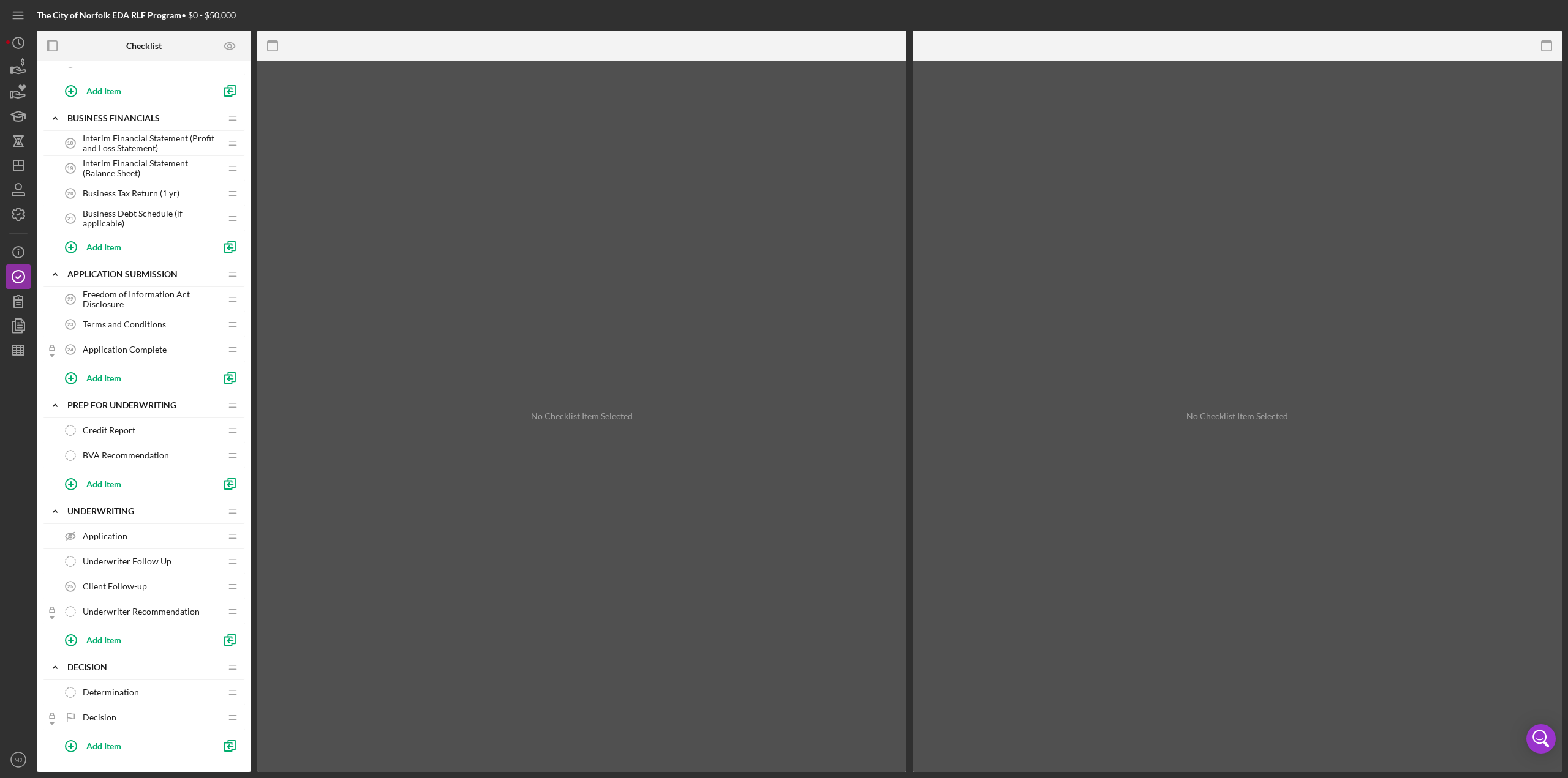
scroll to position [795, 0]
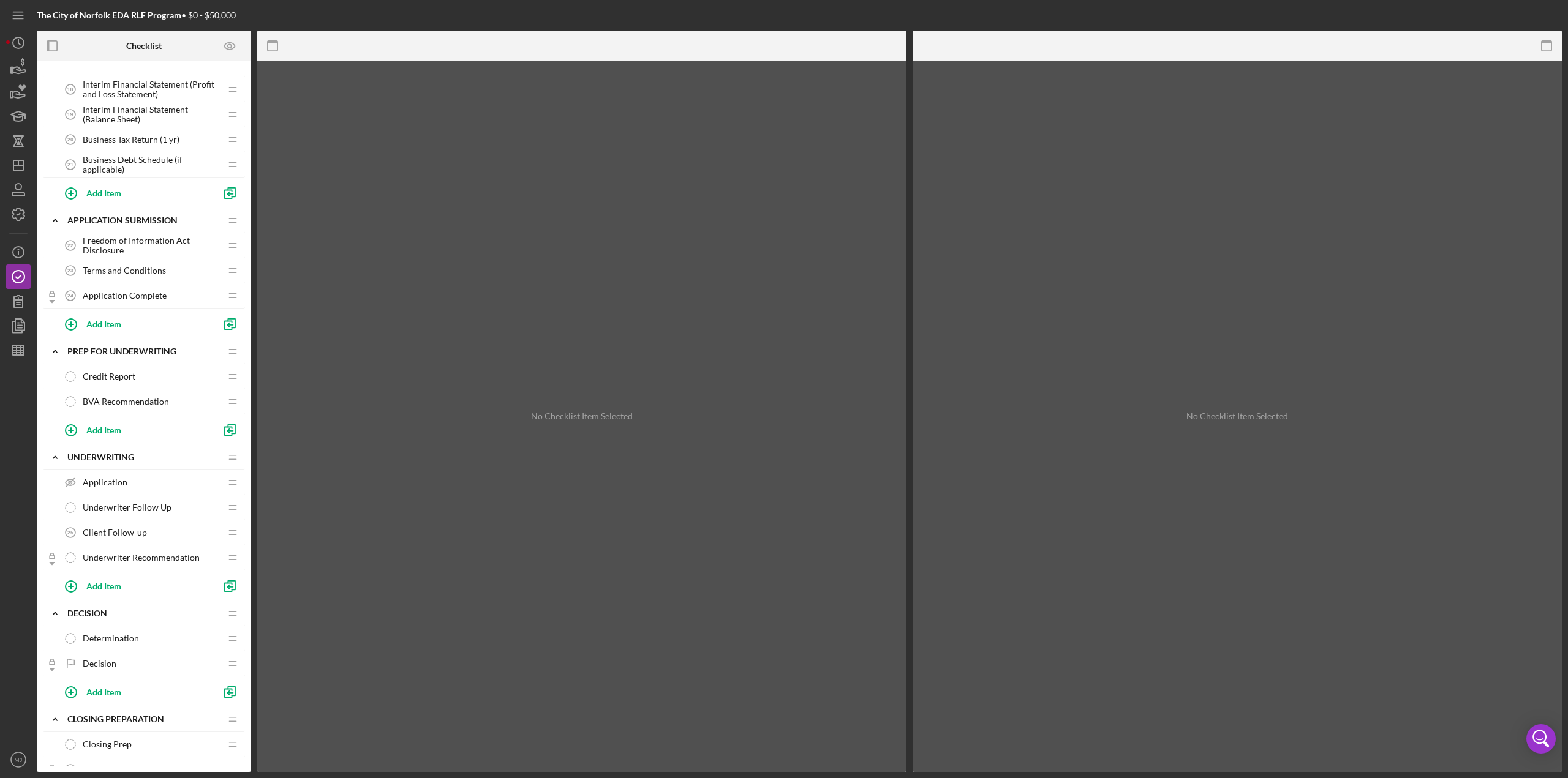
click at [74, 477] on icon "Application" at bounding box center [70, 482] width 25 height 25
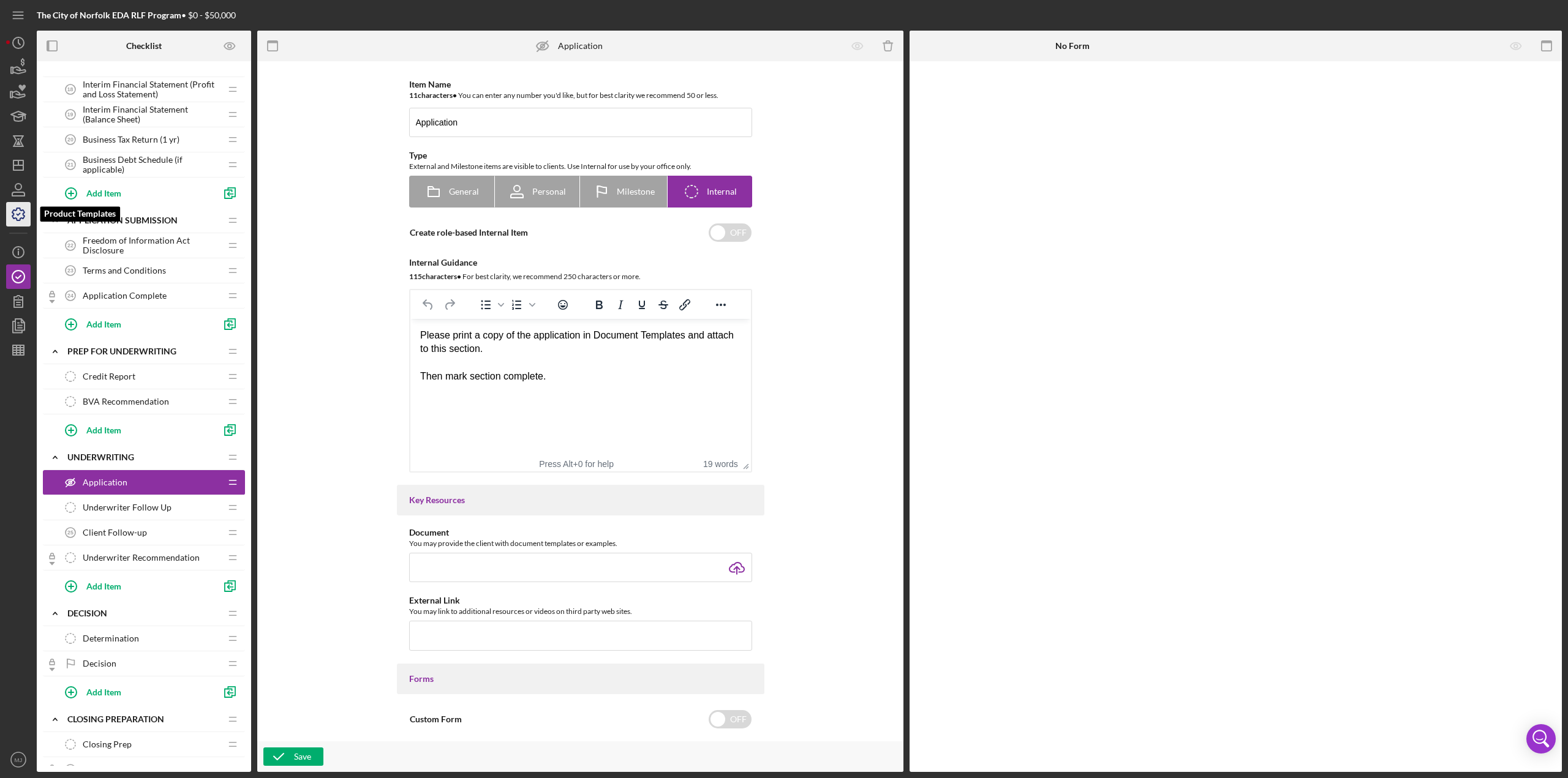
click at [15, 216] on icon "button" at bounding box center [17, 214] width 30 height 30
